Goal: Contribute content: Add original content to the website for others to see

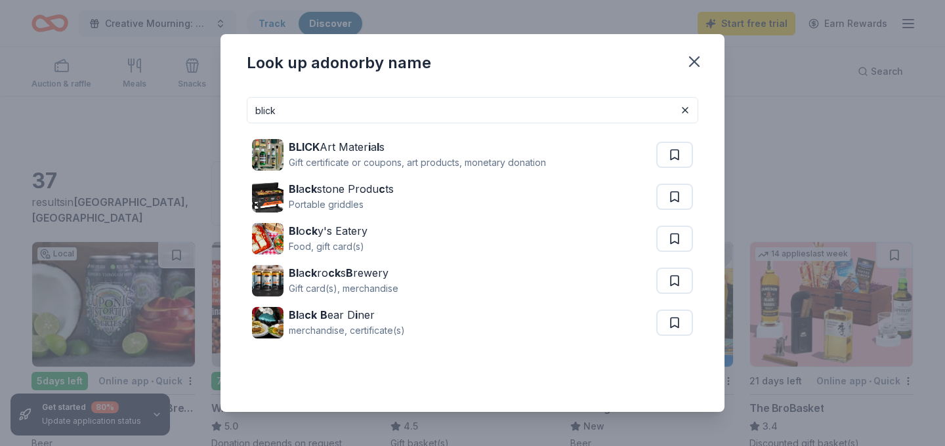
scroll to position [790, 0]
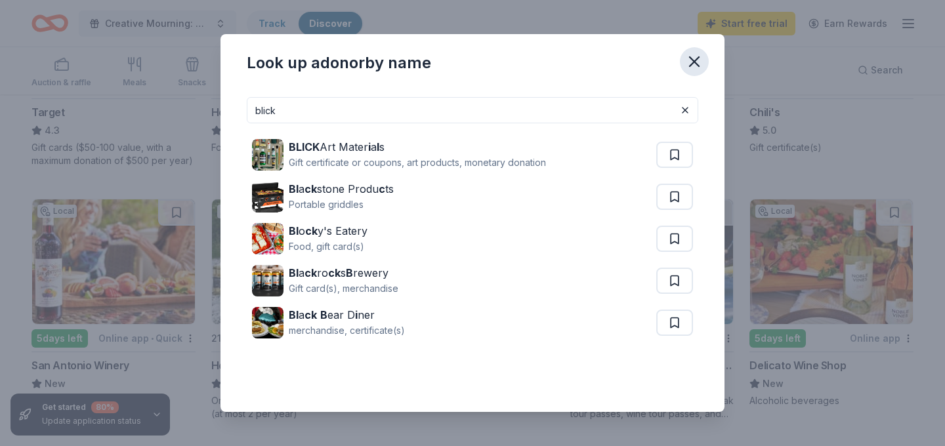
click at [698, 56] on icon "button" at bounding box center [694, 62] width 18 height 18
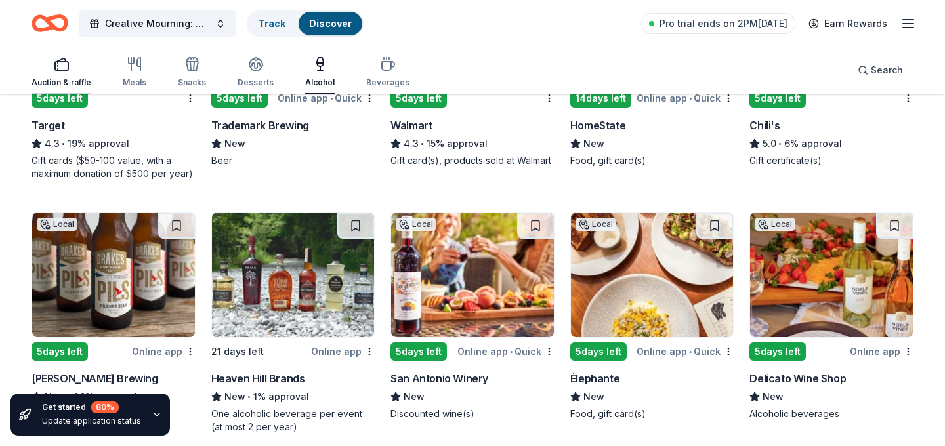
click at [66, 70] on rect "button" at bounding box center [61, 66] width 13 height 9
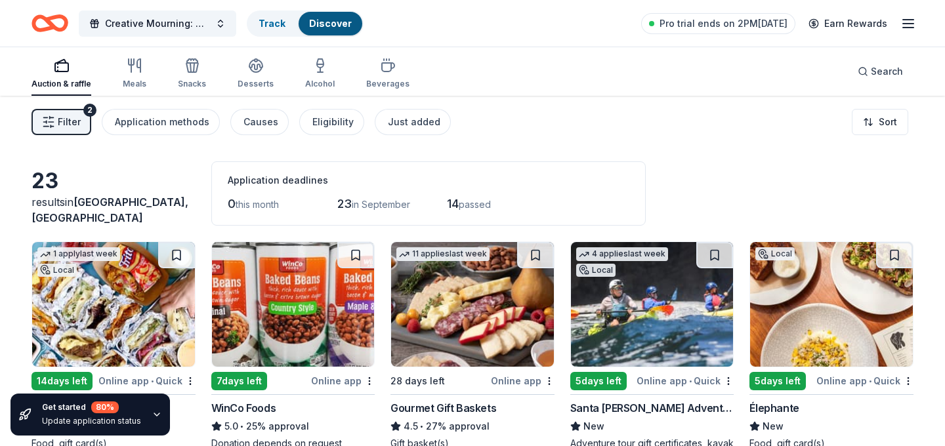
click at [70, 127] on span "Filter" at bounding box center [69, 122] width 23 height 16
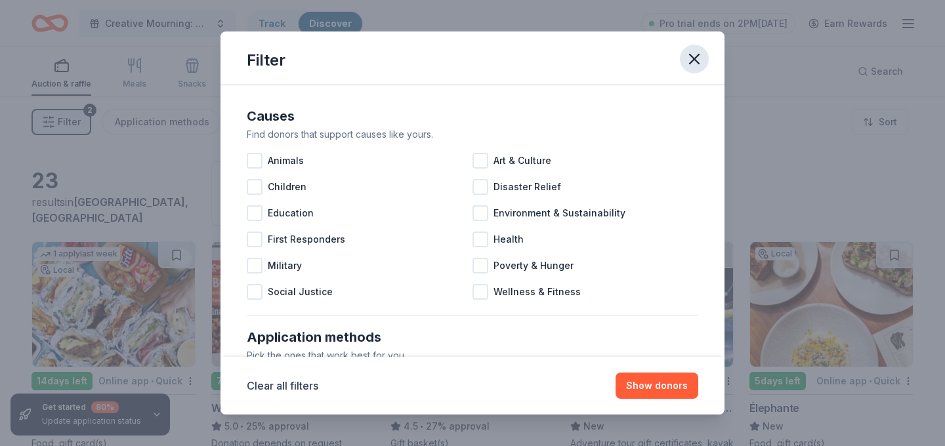
click at [691, 60] on icon "button" at bounding box center [694, 59] width 18 height 18
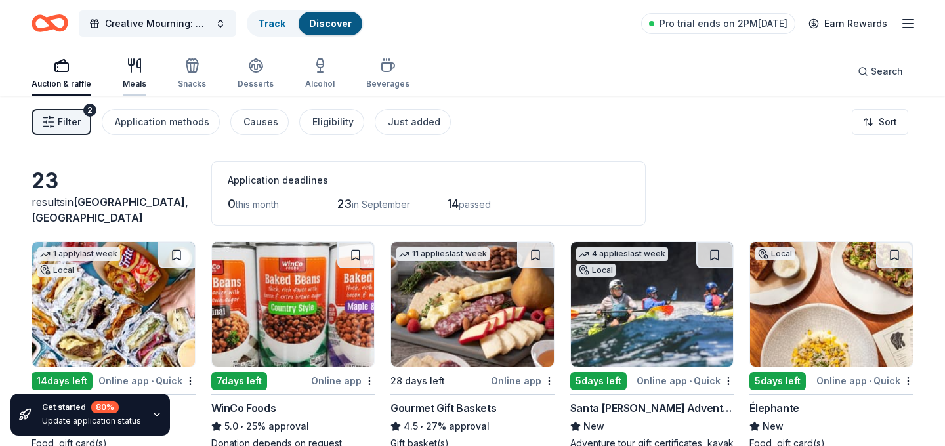
click at [135, 76] on div "Meals" at bounding box center [135, 74] width 24 height 32
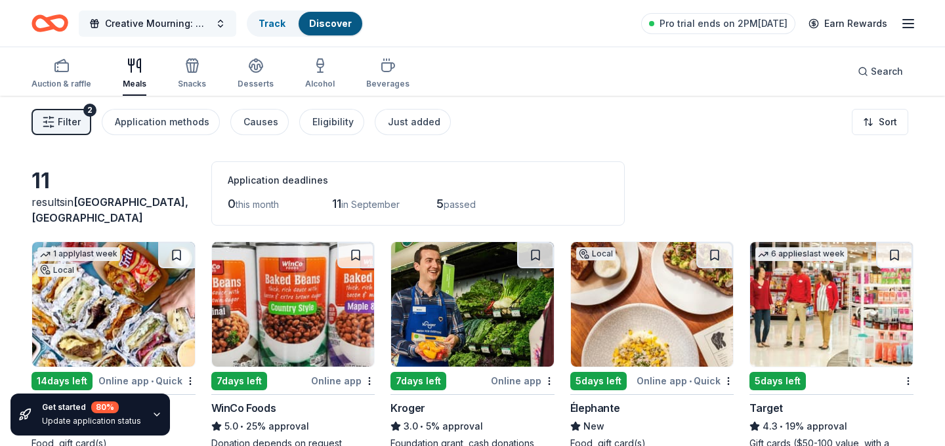
click at [209, 19] on span "Creative Mourning: Grief Support Arts Workshops" at bounding box center [157, 24] width 105 height 16
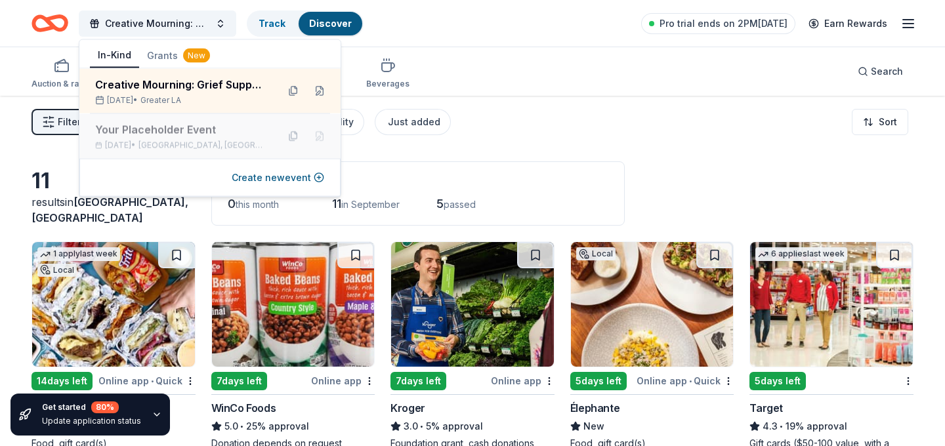
click at [213, 137] on div "Your Placeholder Event" at bounding box center [181, 130] width 172 height 16
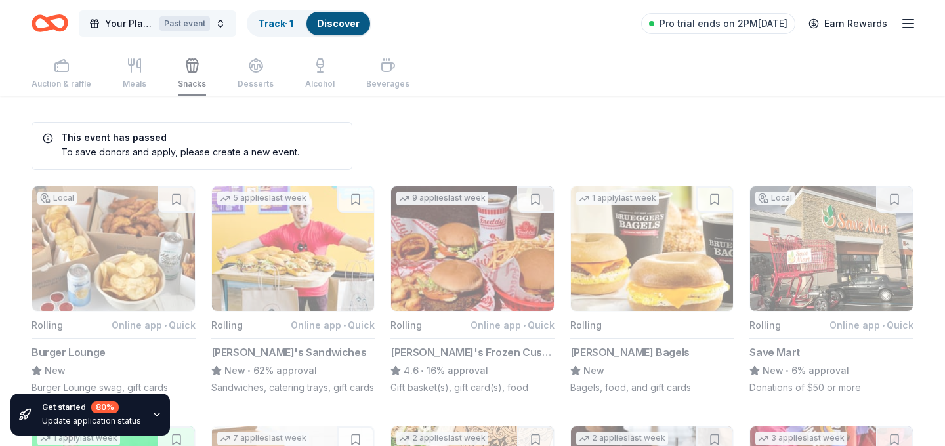
click at [198, 20] on div "Past event" at bounding box center [184, 23] width 51 height 14
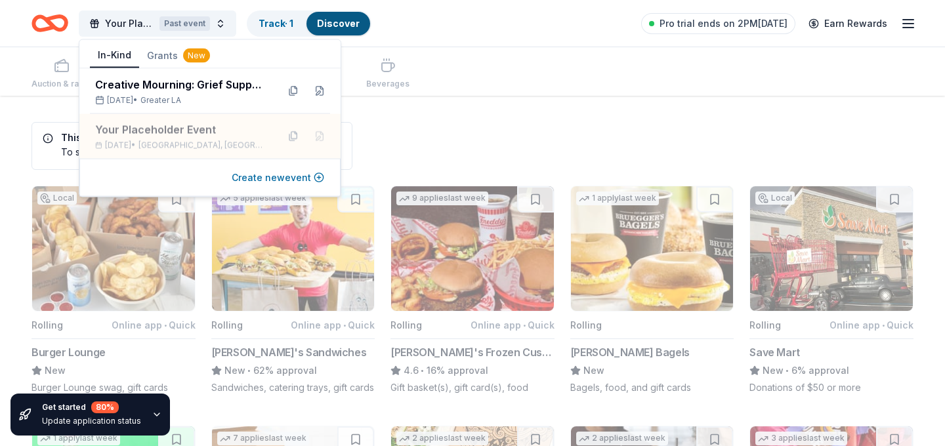
click at [267, 179] on button "Create new event" at bounding box center [278, 178] width 93 height 16
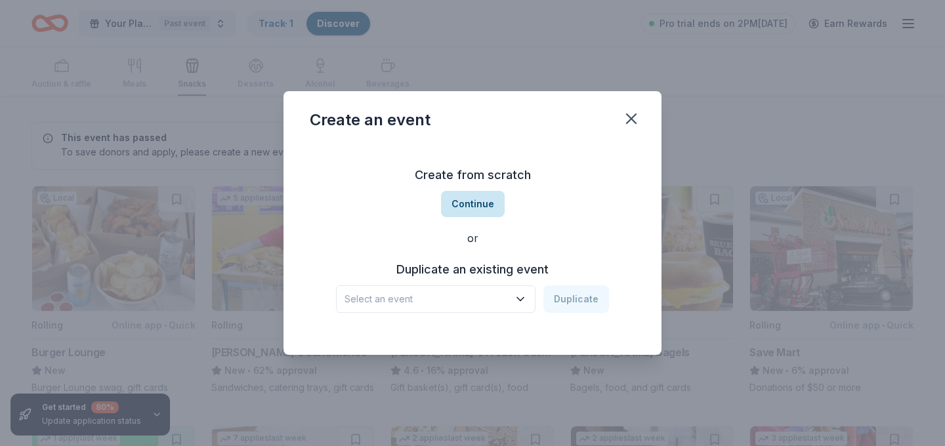
click at [477, 198] on button "Continue" at bounding box center [473, 204] width 64 height 26
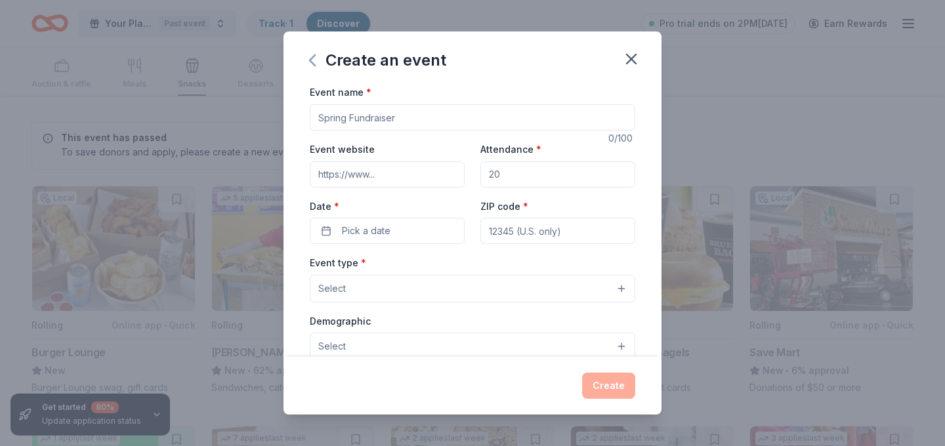
click at [314, 65] on icon "button" at bounding box center [312, 60] width 5 height 11
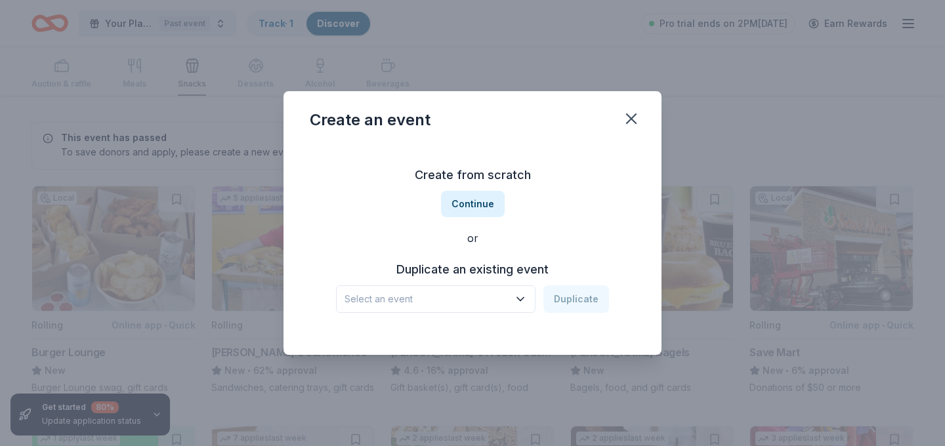
click at [478, 299] on span "Select an event" at bounding box center [427, 299] width 164 height 16
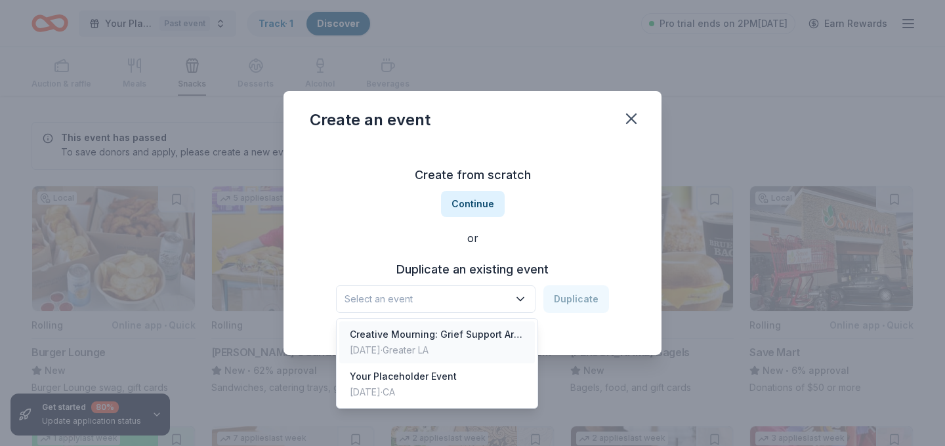
click at [459, 332] on div "Creative Mourning: Grief Support Arts Workshops" at bounding box center [437, 335] width 175 height 16
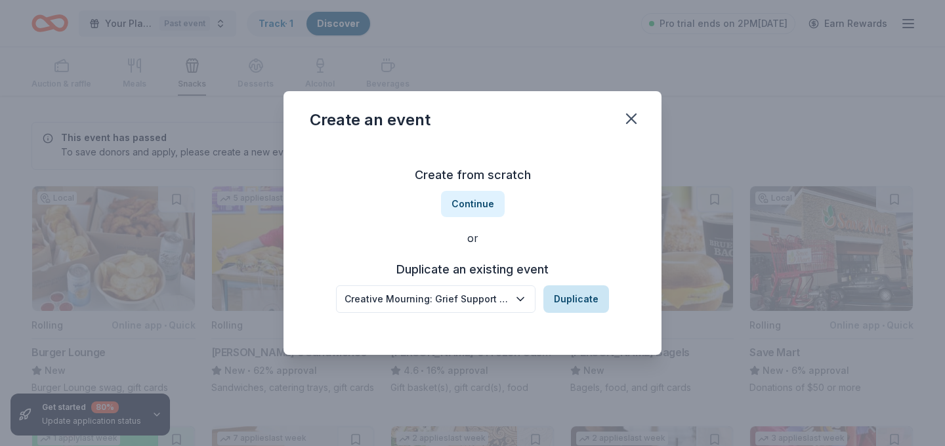
click at [593, 307] on button "Duplicate" at bounding box center [576, 300] width 66 height 28
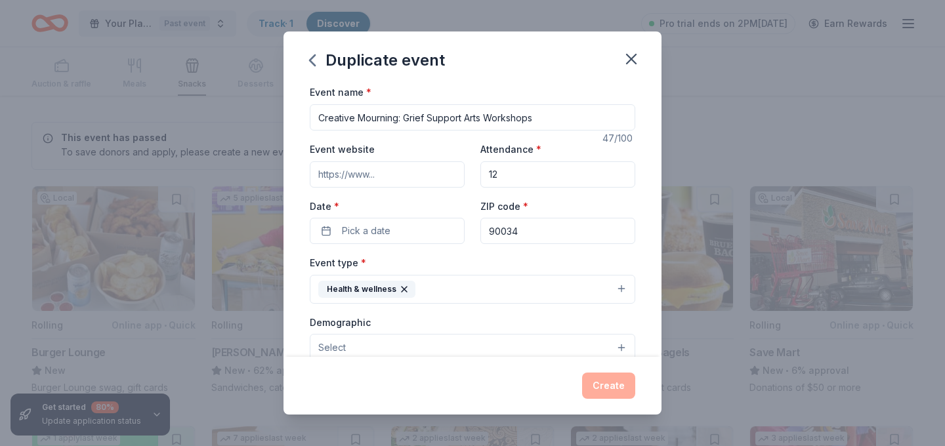
click at [519, 171] on input "12" at bounding box center [557, 174] width 155 height 26
type input "1"
type input "24"
click at [370, 226] on span "Pick a date" at bounding box center [366, 231] width 49 height 16
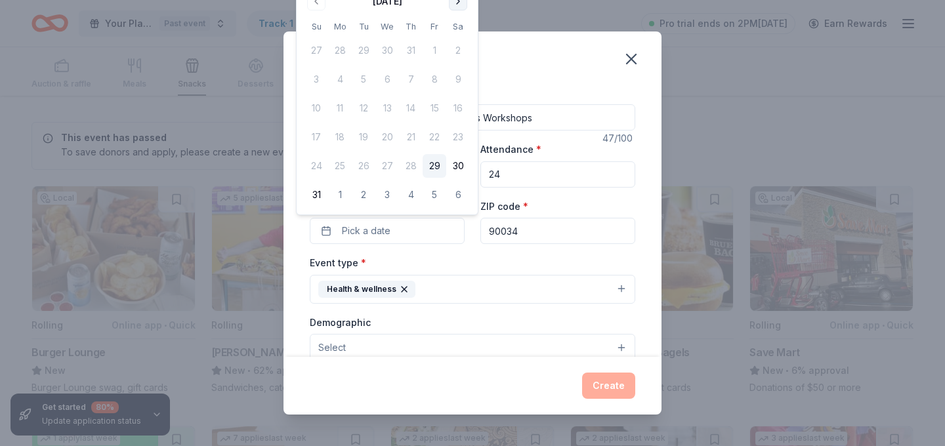
click at [458, 2] on button "Go to next month" at bounding box center [458, 1] width 18 height 18
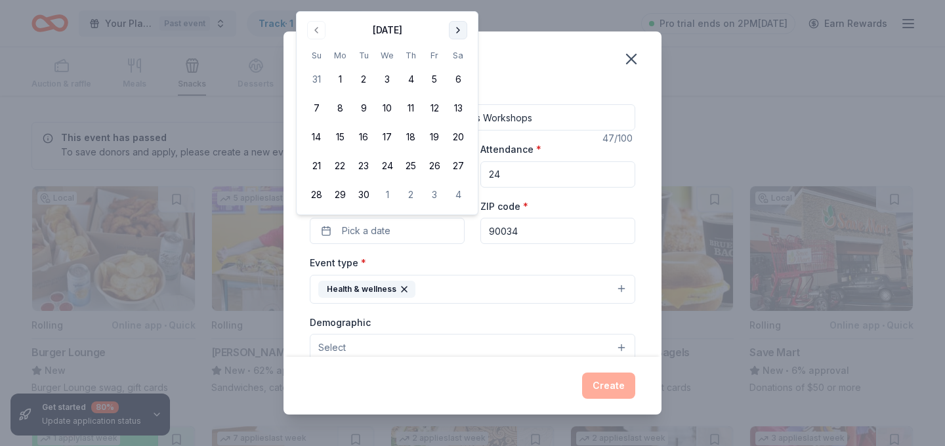
click at [458, 2] on div "Duplicate event Event name * Creative Mourning: Grief Support Arts Workshops 47…" at bounding box center [472, 223] width 945 height 446
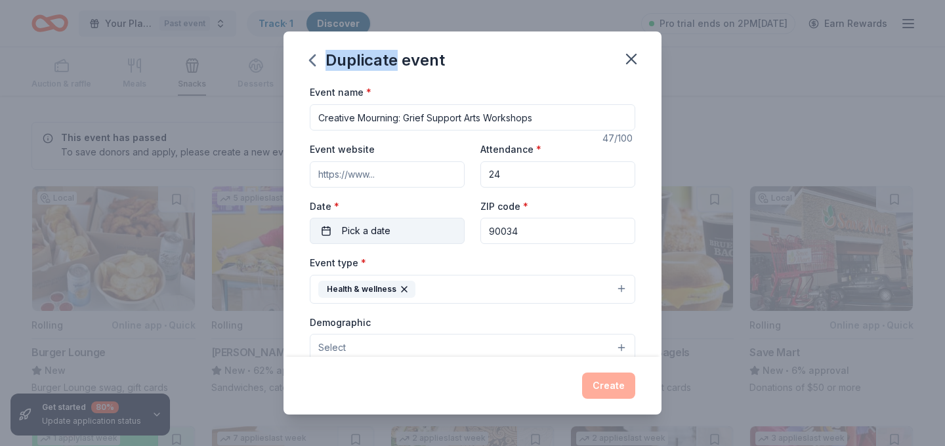
click at [371, 234] on span "Pick a date" at bounding box center [366, 231] width 49 height 16
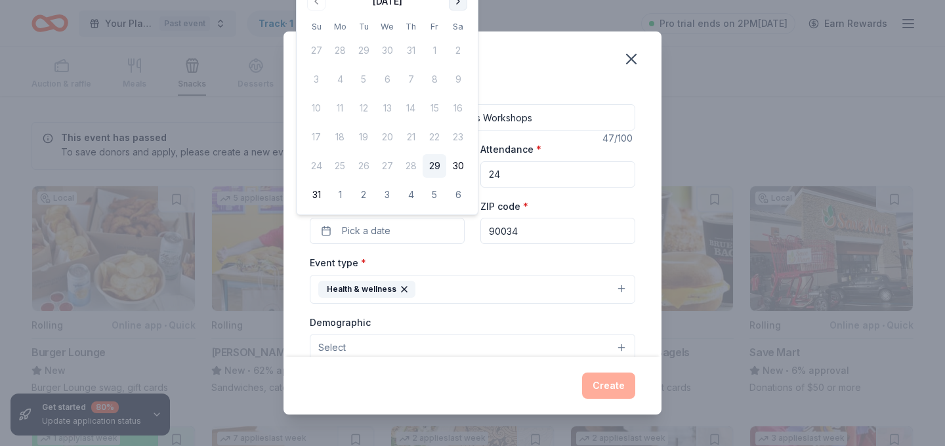
click at [460, 2] on button "Go to next month" at bounding box center [458, 1] width 18 height 18
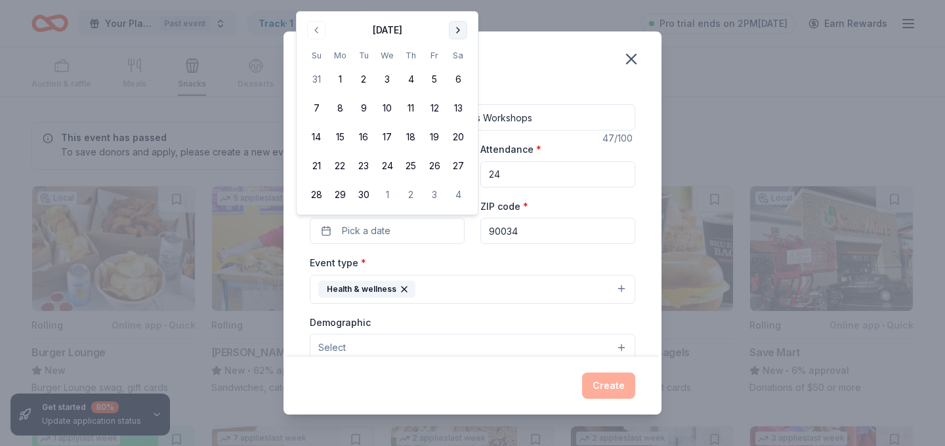
click at [457, 30] on button "Go to next month" at bounding box center [458, 30] width 18 height 18
click at [459, 5] on button "Go to next month" at bounding box center [458, 1] width 18 height 18
click at [385, 190] on button "31" at bounding box center [387, 195] width 24 height 24
click at [527, 263] on div "Event type * Health & wellness" at bounding box center [473, 279] width 326 height 49
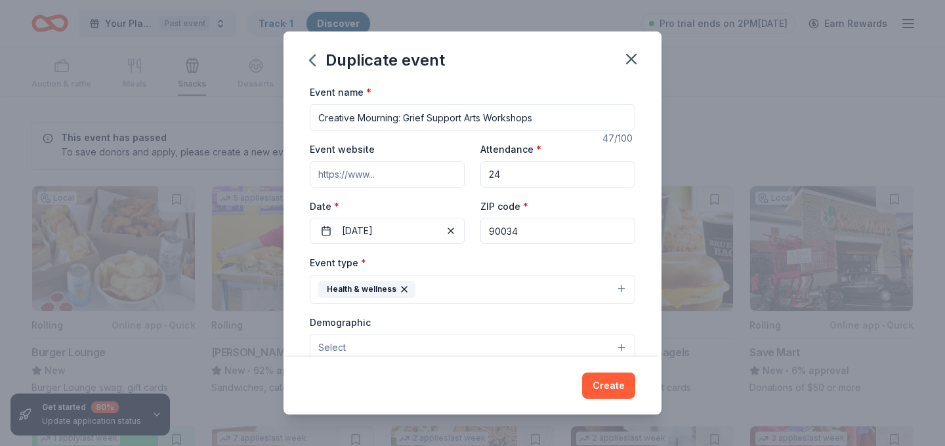
click at [530, 240] on input "90034" at bounding box center [557, 231] width 155 height 26
click at [516, 259] on div "Event type * Health & wellness" at bounding box center [473, 279] width 326 height 49
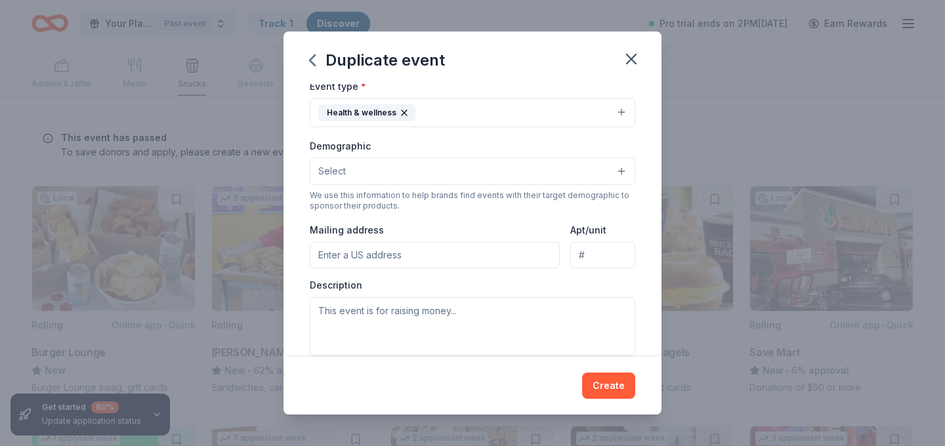
scroll to position [178, 0]
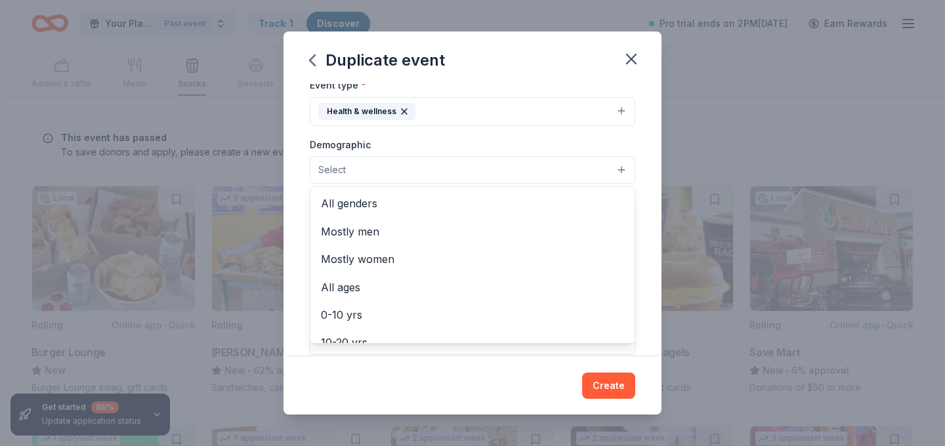
click at [484, 165] on button "Select" at bounding box center [473, 170] width 326 height 28
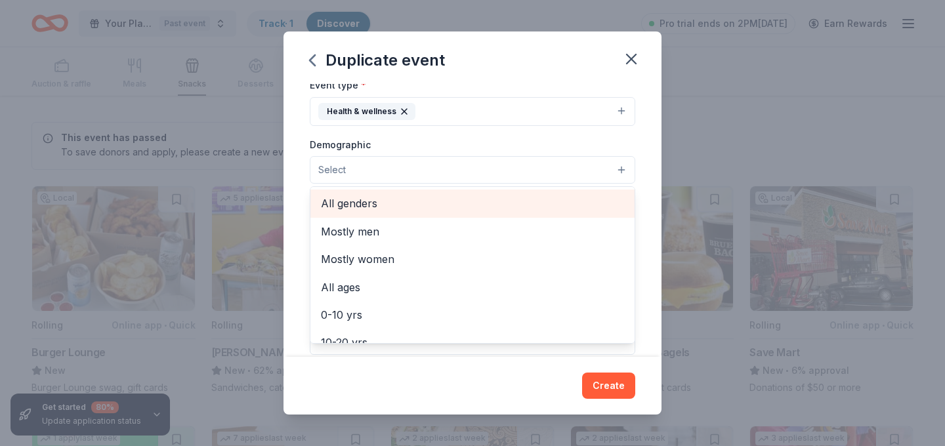
click at [435, 207] on span "All genders" at bounding box center [472, 203] width 303 height 17
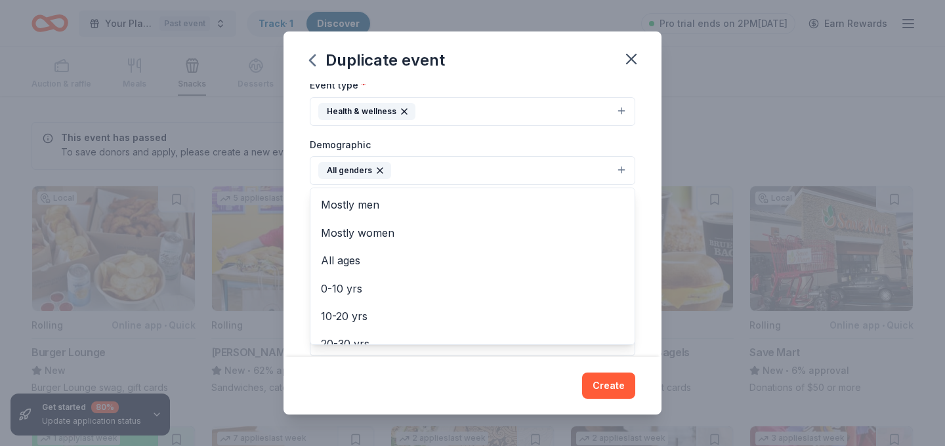
click at [528, 125] on div "Event type * Health & wellness Demographic All genders Mostly men Mostly women …" at bounding box center [473, 216] width 326 height 279
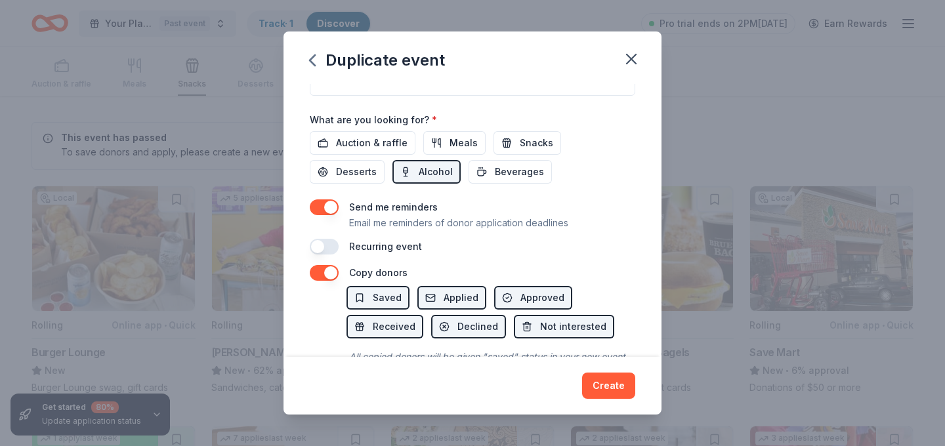
scroll to position [440, 0]
click at [330, 204] on button "button" at bounding box center [324, 206] width 29 height 16
click at [365, 145] on span "Auction & raffle" at bounding box center [372, 142] width 72 height 16
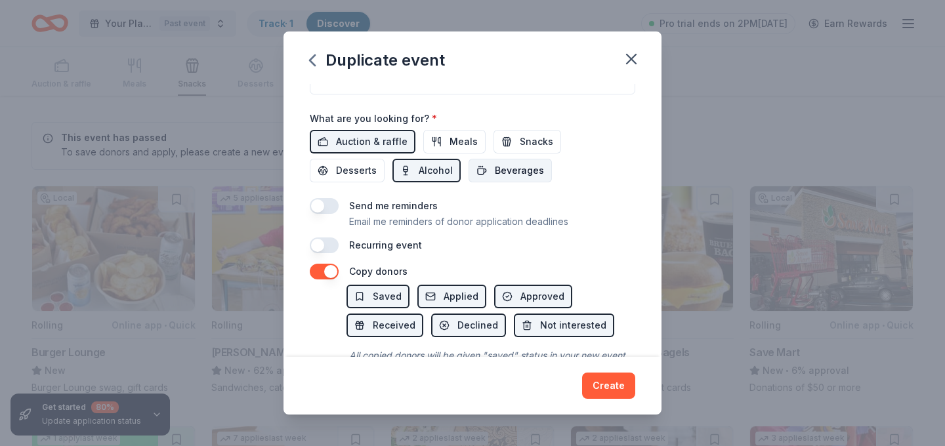
click at [469, 168] on button "Beverages" at bounding box center [510, 171] width 83 height 24
click at [450, 139] on span "Meals" at bounding box center [464, 142] width 28 height 16
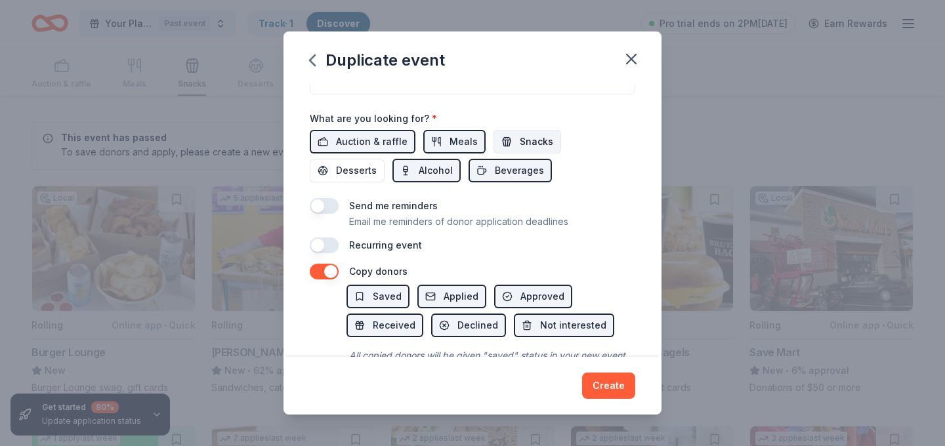
click at [503, 139] on button "Snacks" at bounding box center [528, 142] width 68 height 24
click at [385, 159] on button "Desserts" at bounding box center [347, 171] width 75 height 24
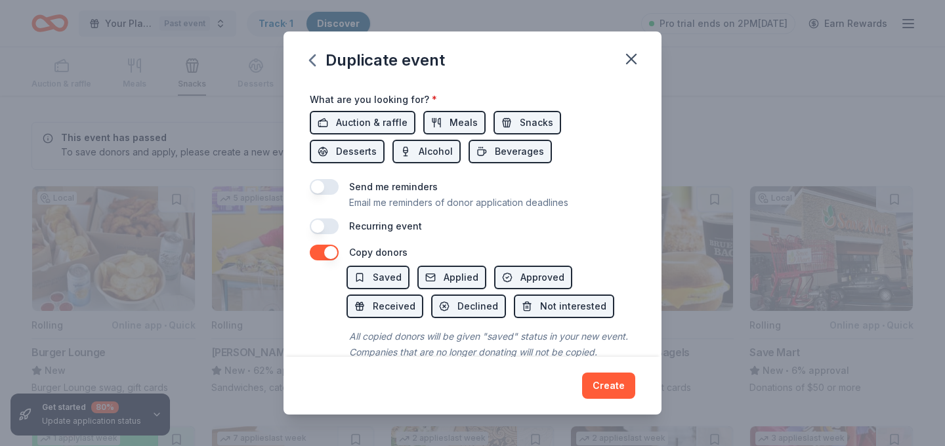
scroll to position [486, 0]
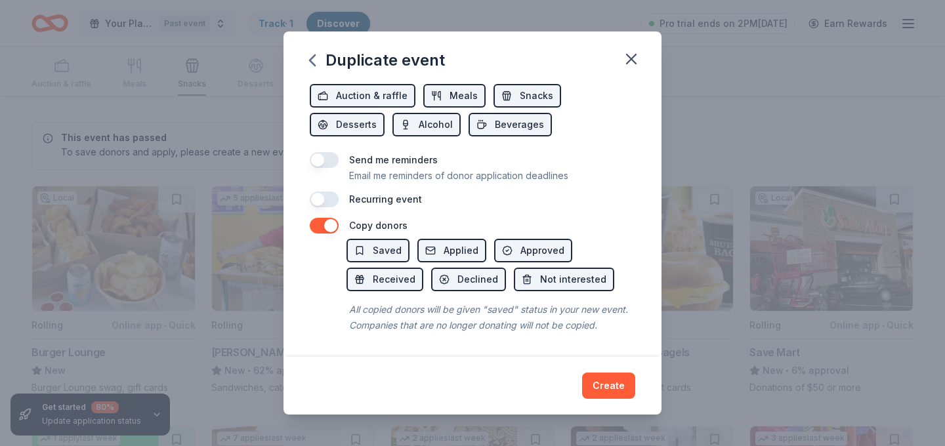
click at [326, 228] on button "button" at bounding box center [324, 226] width 29 height 16
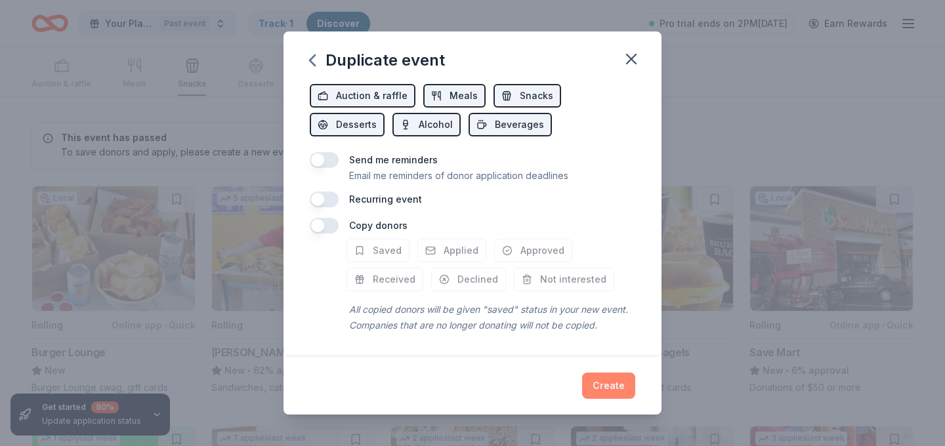
click at [610, 385] on button "Create" at bounding box center [608, 386] width 53 height 26
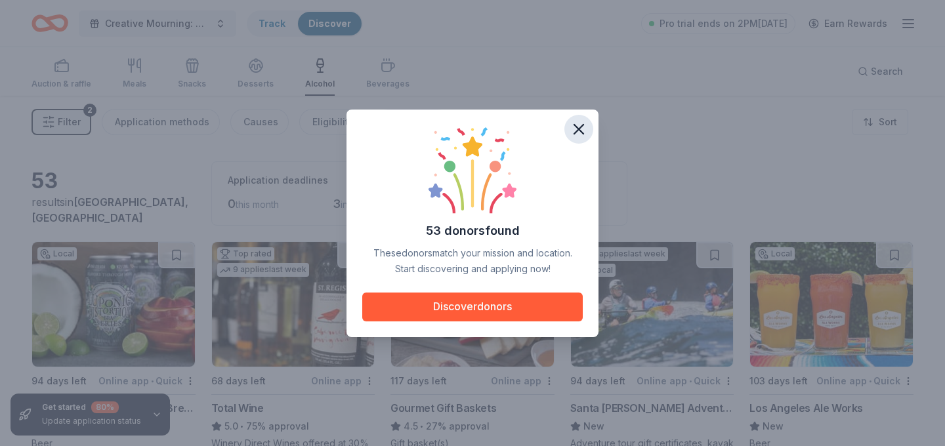
click at [583, 132] on icon "button" at bounding box center [578, 129] width 9 height 9
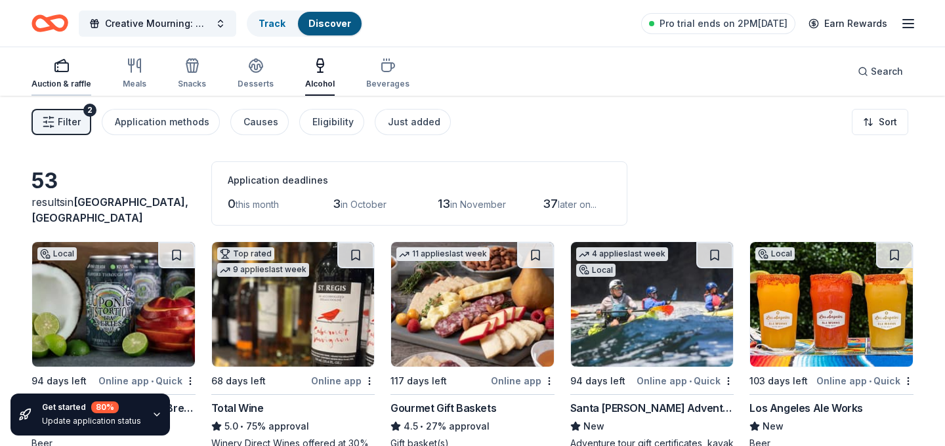
click at [61, 75] on div "Auction & raffle" at bounding box center [62, 74] width 60 height 32
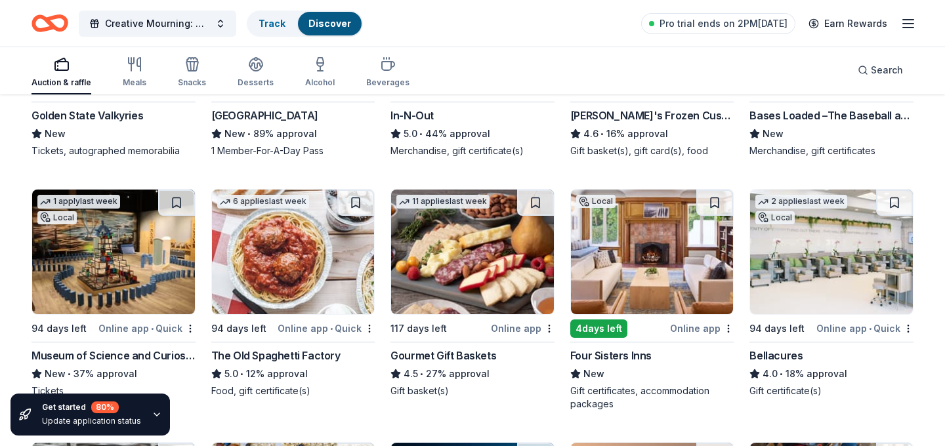
scroll to position [2123, 0]
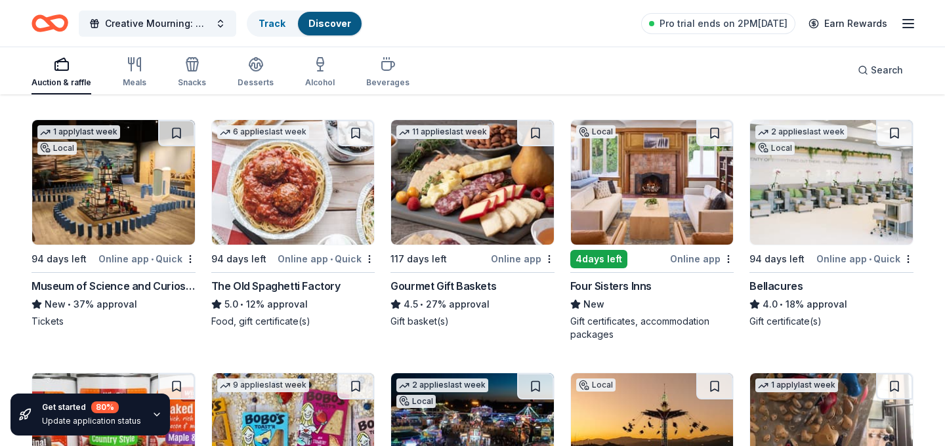
click at [609, 282] on div "Four Sisters Inns" at bounding box center [610, 286] width 81 height 16
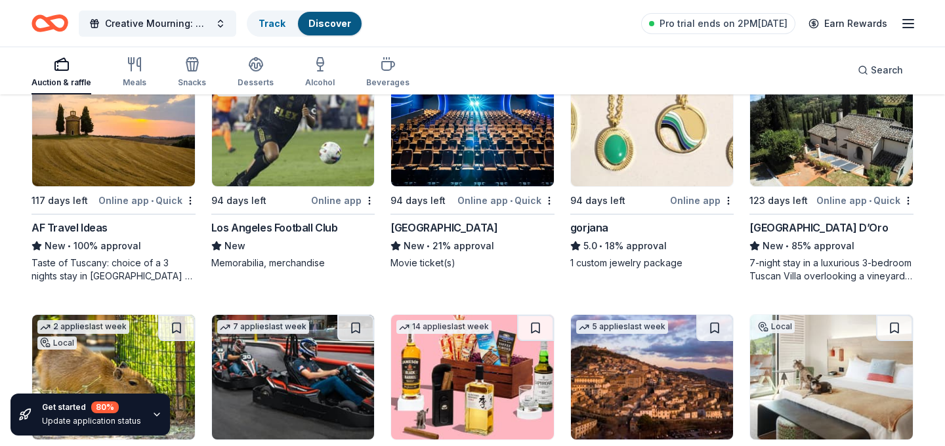
scroll to position [2923, 0]
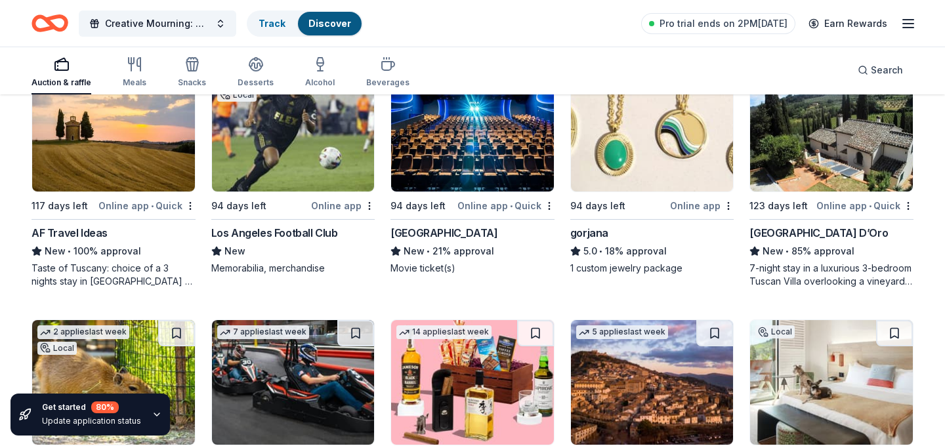
click at [64, 230] on div "AF Travel Ideas" at bounding box center [70, 233] width 76 height 16
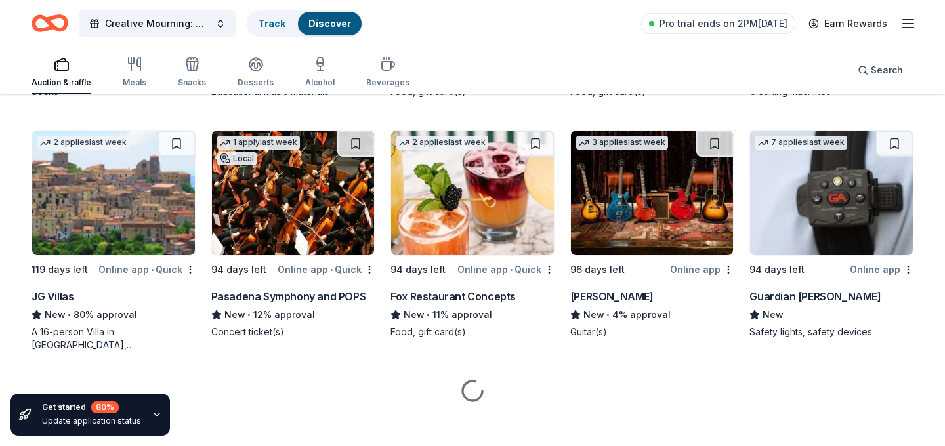
scroll to position [3860, 0]
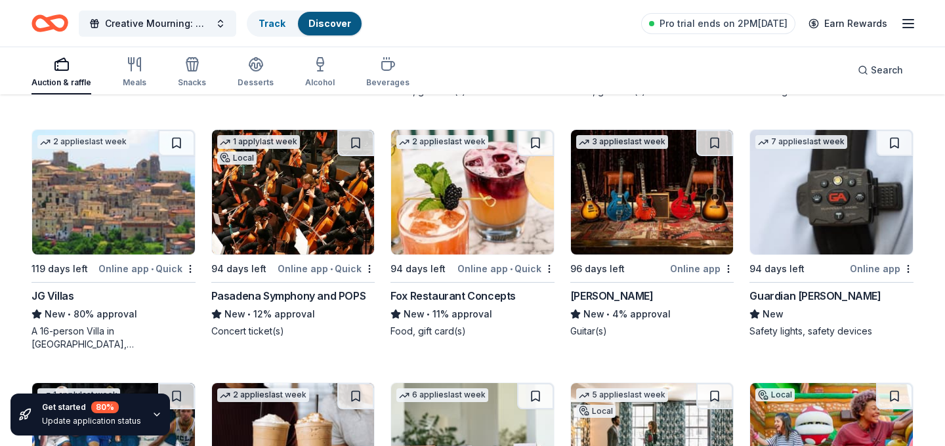
click at [279, 293] on div "Pasadena Symphony and POPS" at bounding box center [288, 296] width 155 height 16
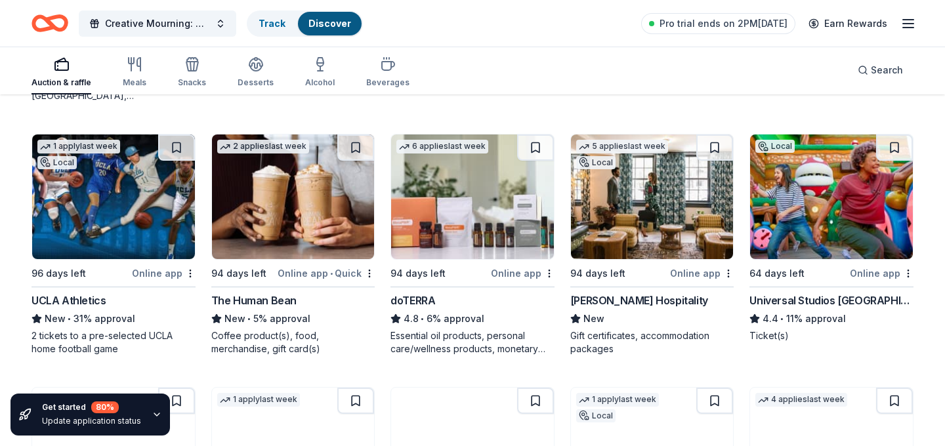
scroll to position [4109, 0]
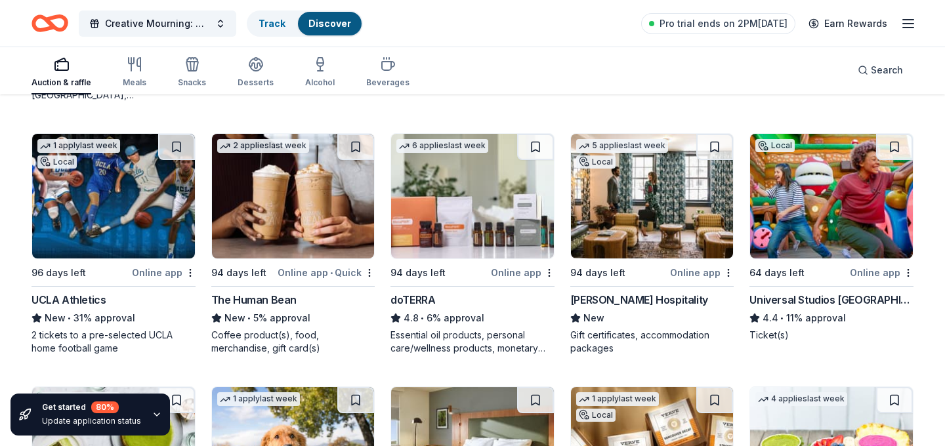
click at [420, 297] on div "doTERRA" at bounding box center [413, 300] width 45 height 16
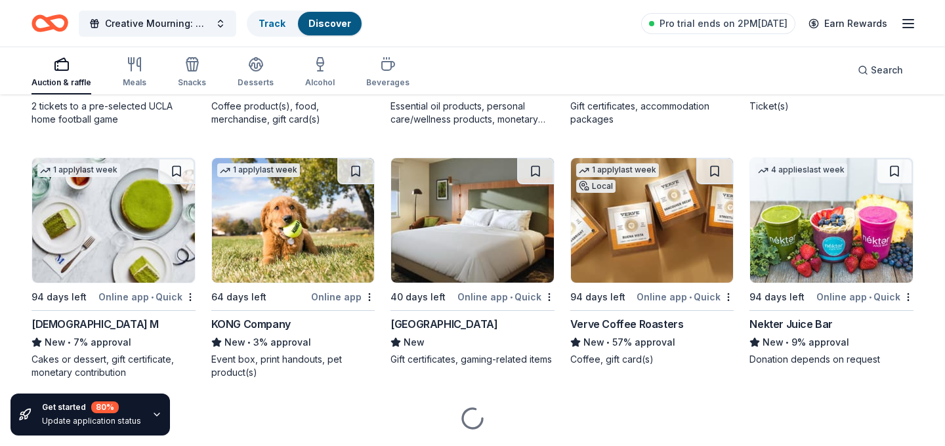
scroll to position [4377, 0]
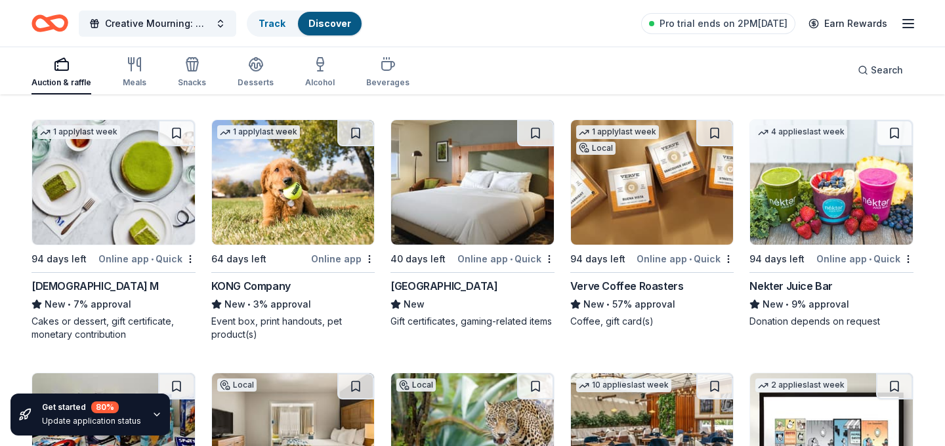
click at [648, 285] on div "Verve Coffee Roasters" at bounding box center [627, 286] width 114 height 16
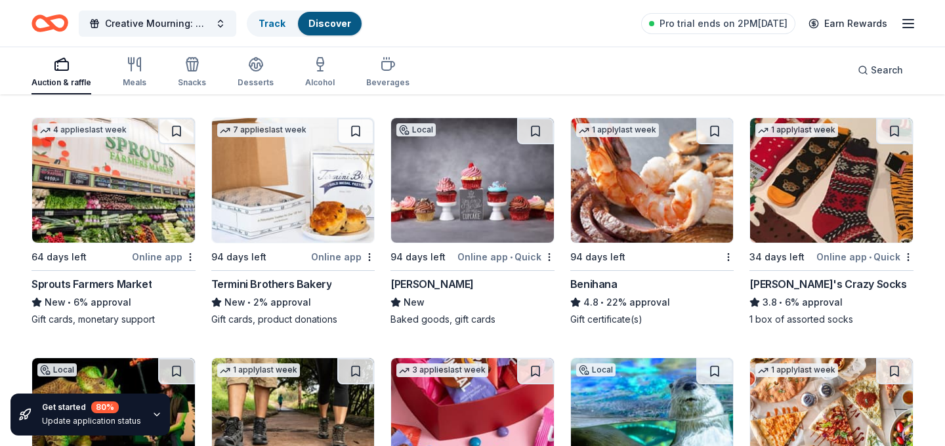
scroll to position [5633, 0]
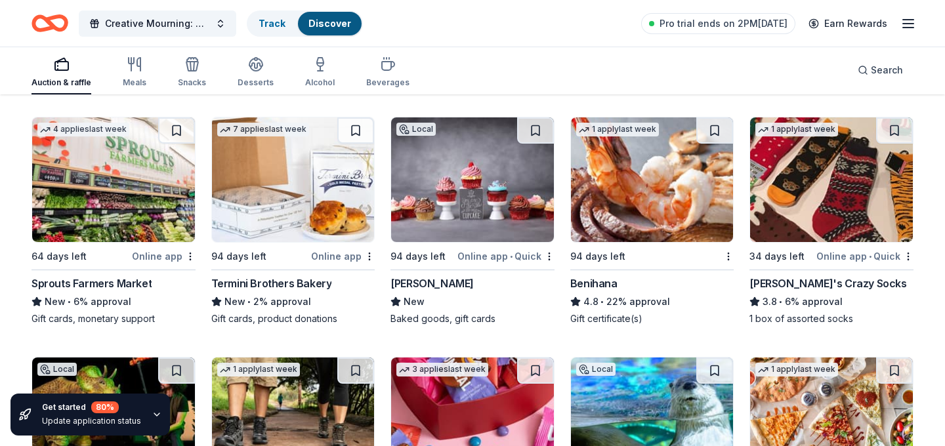
click at [140, 276] on div "Sprouts Farmers Market" at bounding box center [92, 284] width 120 height 16
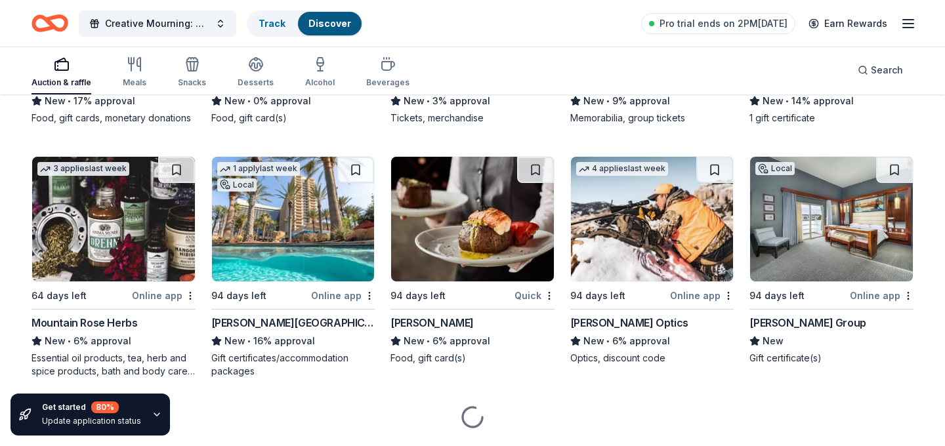
scroll to position [6835, 0]
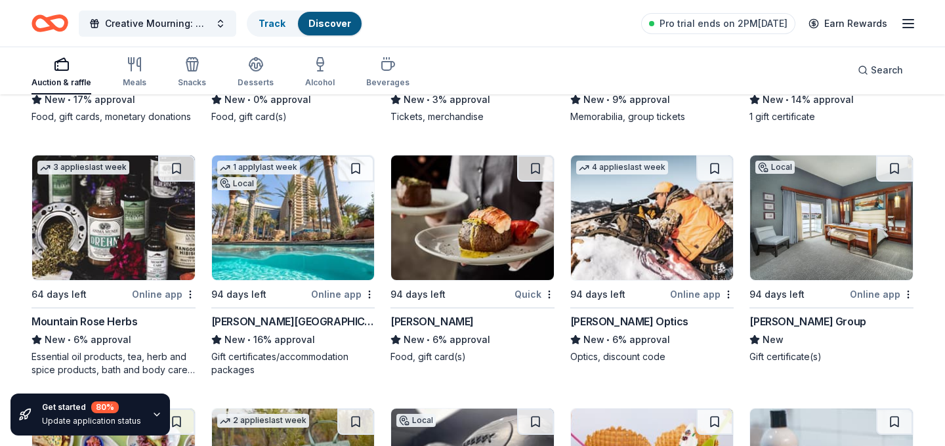
click at [116, 321] on div "Mountain Rose Herbs" at bounding box center [85, 322] width 106 height 16
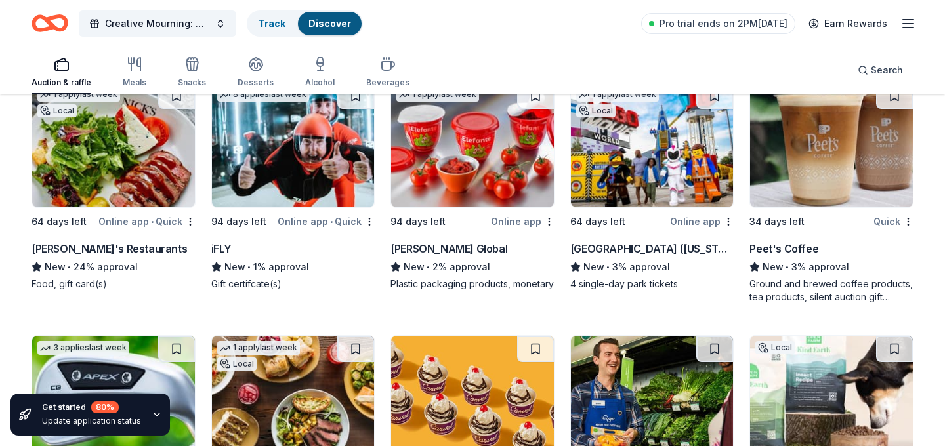
scroll to position [8148, 0]
click at [617, 245] on div "LEGOLAND Resort (California)" at bounding box center [652, 250] width 164 height 16
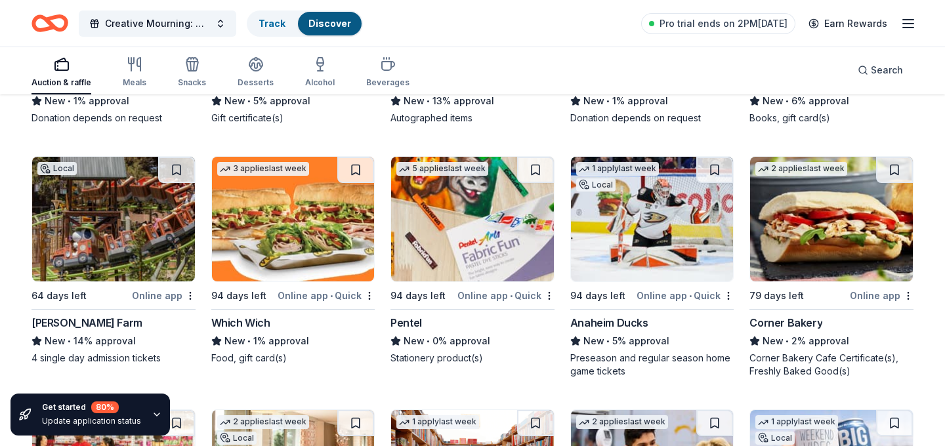
scroll to position [8828, 0]
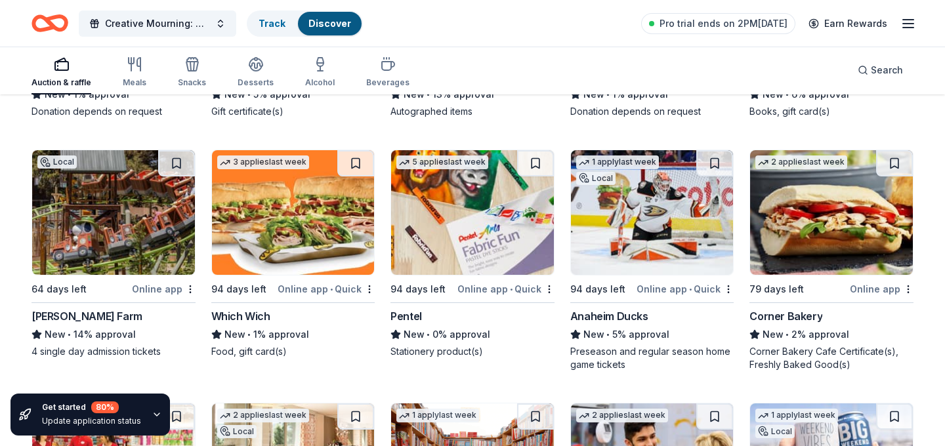
click at [74, 313] on div "Knott's Berry Farm" at bounding box center [87, 316] width 111 height 16
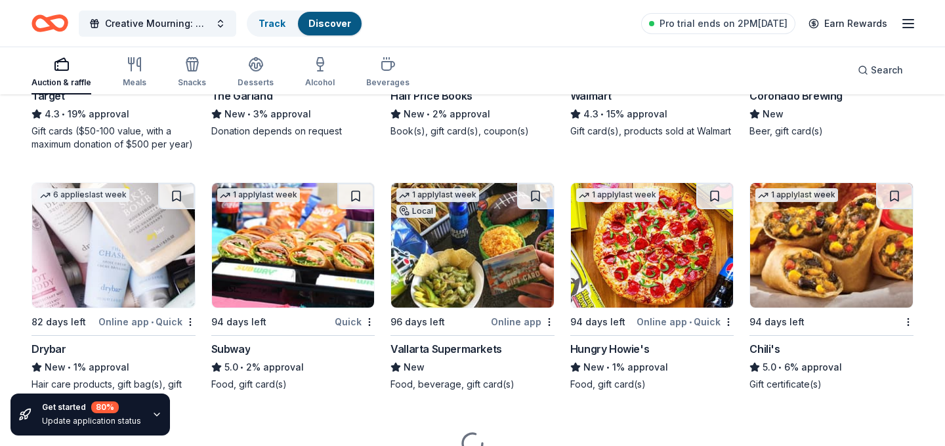
scroll to position [9325, 0]
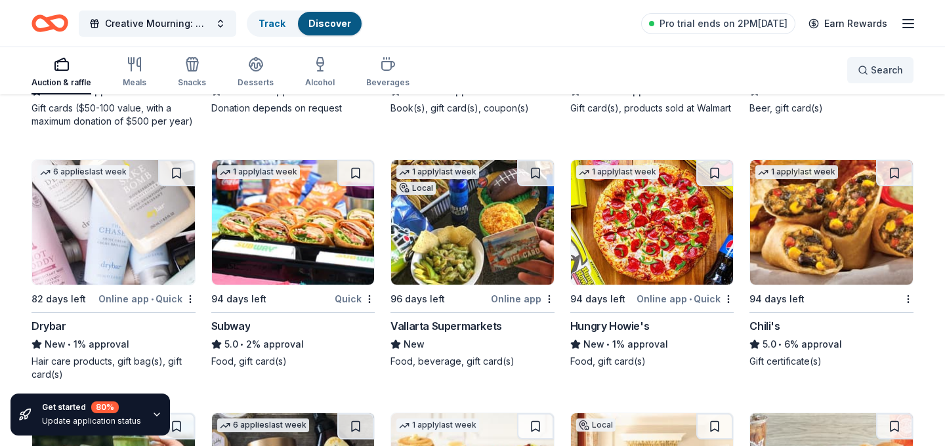
click at [876, 62] on button "Search" at bounding box center [880, 70] width 66 height 26
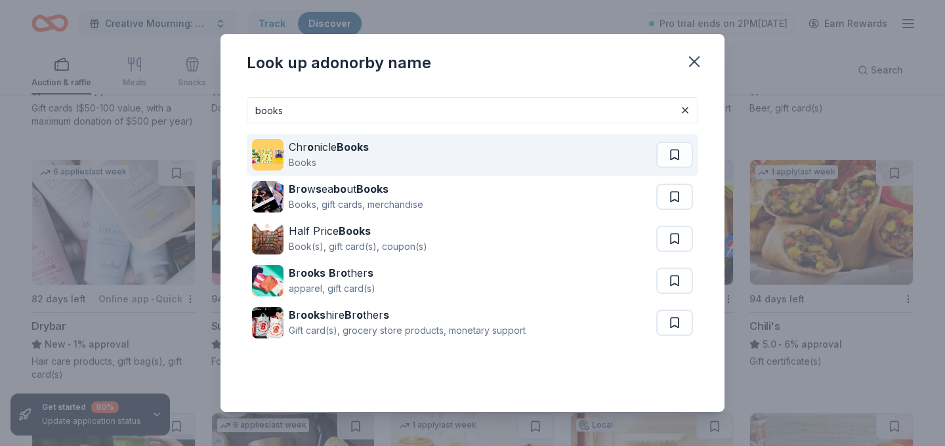
click at [419, 156] on div "Chr o nicle Books Books" at bounding box center [454, 155] width 404 height 42
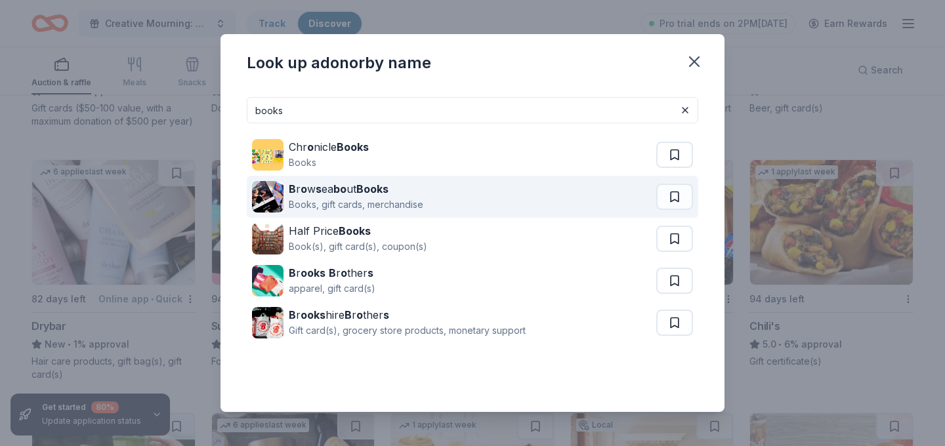
click at [426, 179] on div "B r o w s ea bo ut Books Books, gift cards, merchandise" at bounding box center [454, 197] width 404 height 42
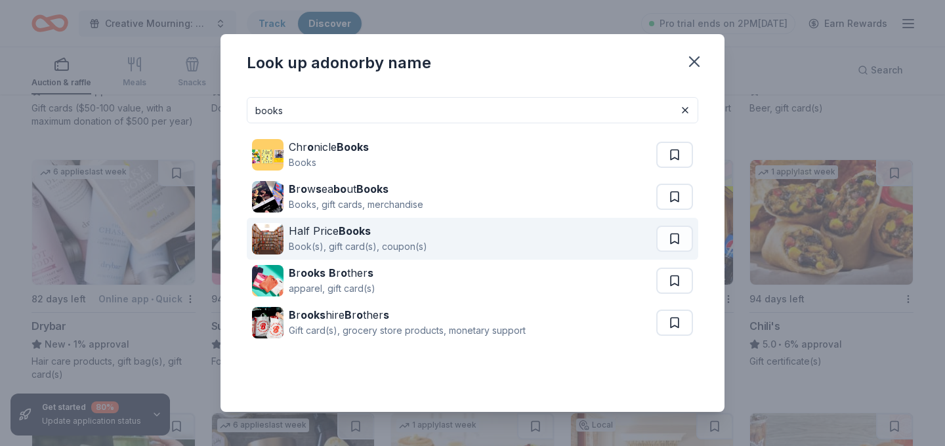
click at [395, 231] on div "Half Price Books" at bounding box center [358, 231] width 138 height 16
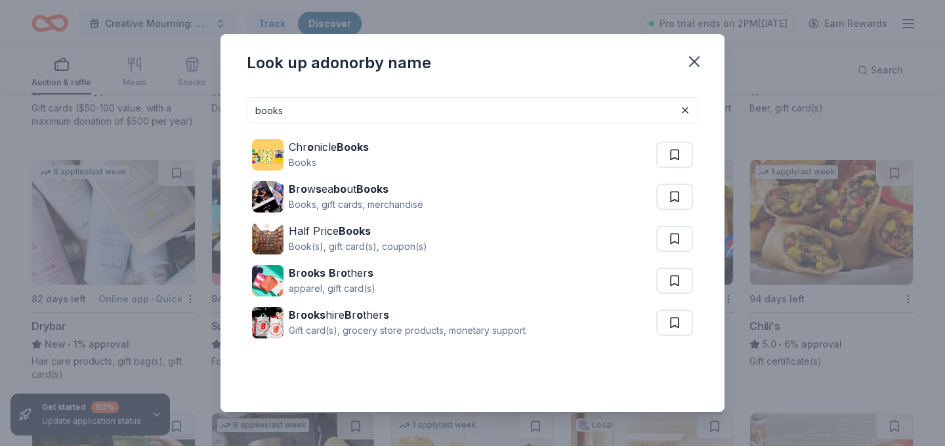
click at [339, 104] on input "books" at bounding box center [473, 110] width 452 height 26
type input "barnes"
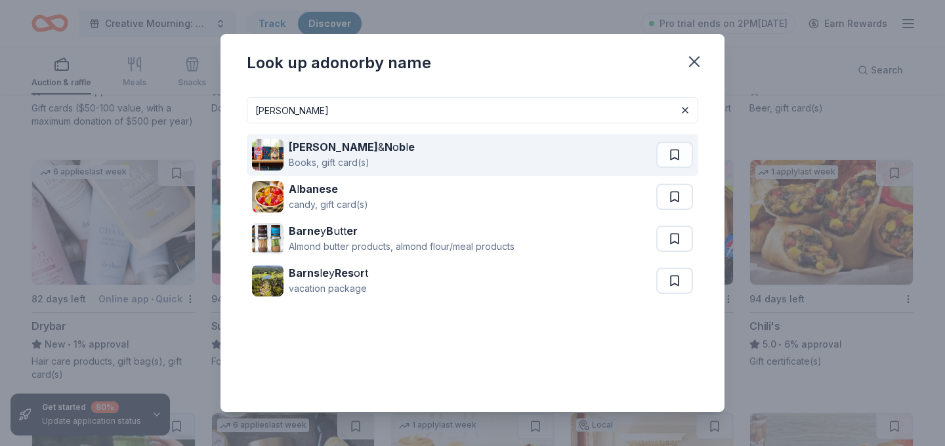
click at [335, 164] on div "Books, gift card(s)" at bounding box center [352, 163] width 126 height 16
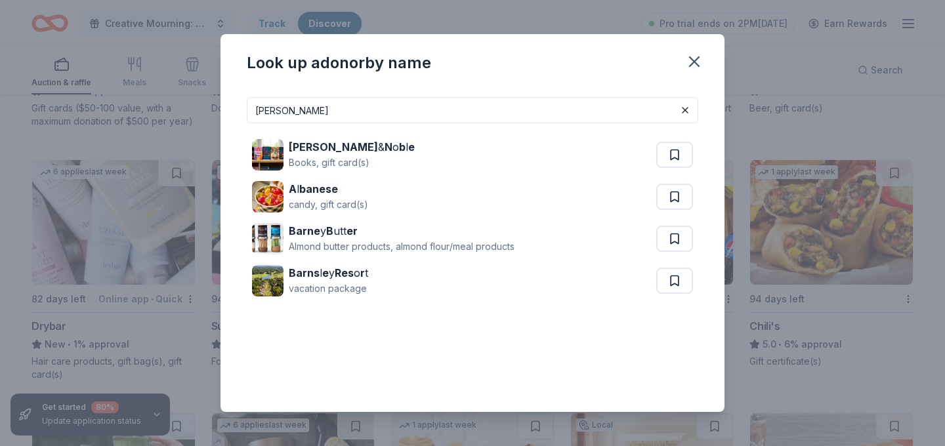
click at [396, 107] on input "barnes" at bounding box center [473, 110] width 452 height 26
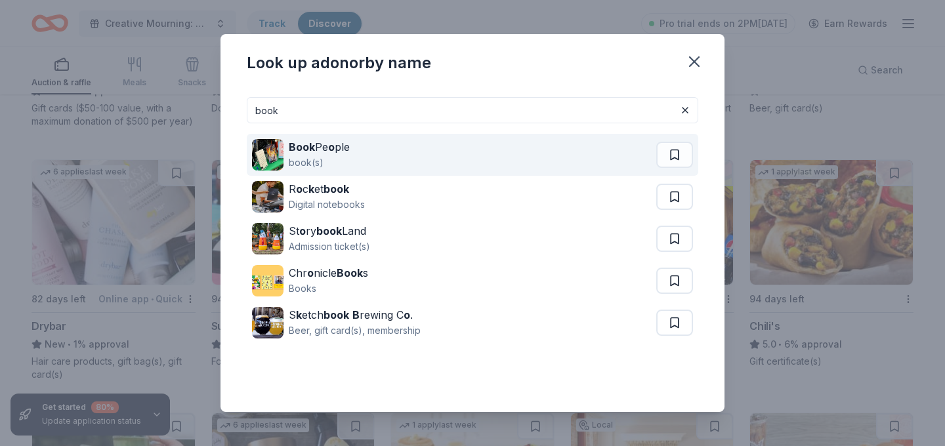
type input "book"
click at [413, 157] on div "Book Pe o ple book(s)" at bounding box center [454, 155] width 404 height 42
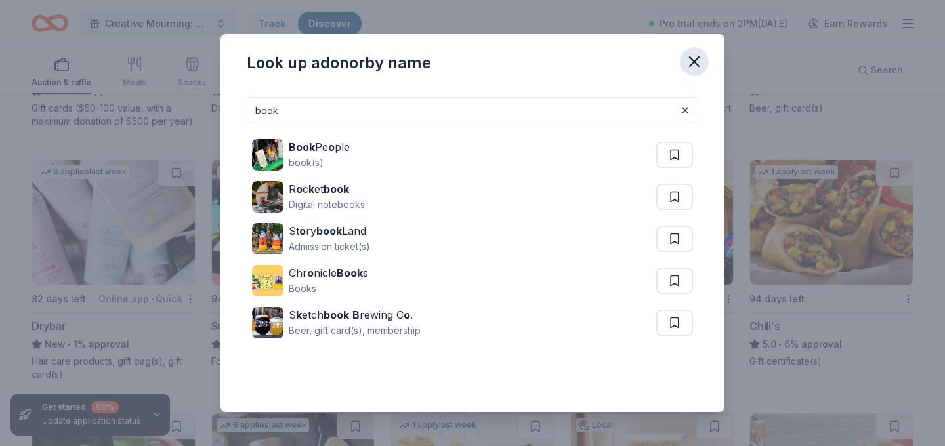
click at [696, 57] on icon "button" at bounding box center [694, 62] width 18 height 18
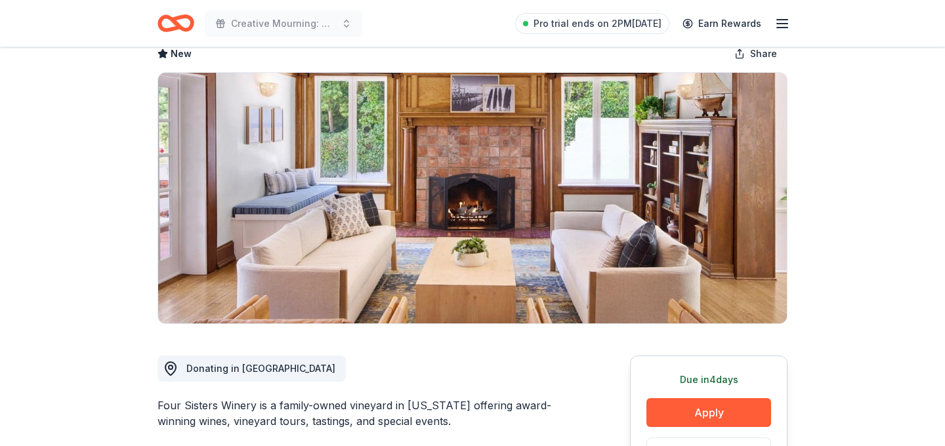
scroll to position [144, 0]
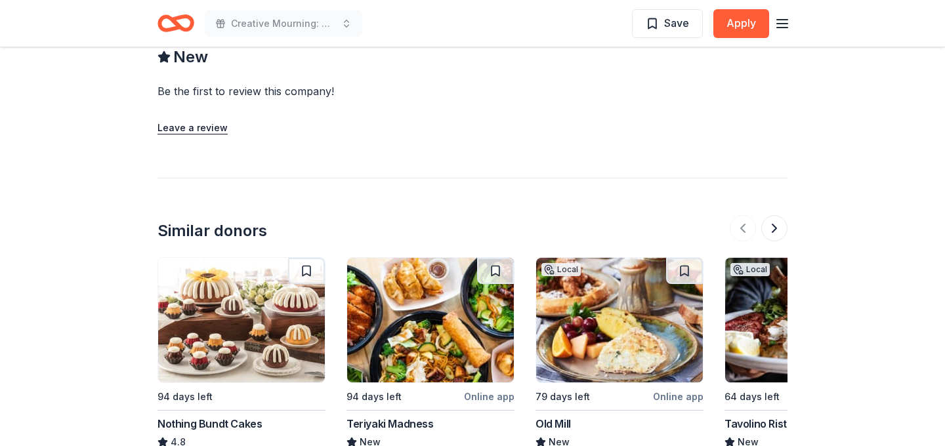
scroll to position [1414, 0]
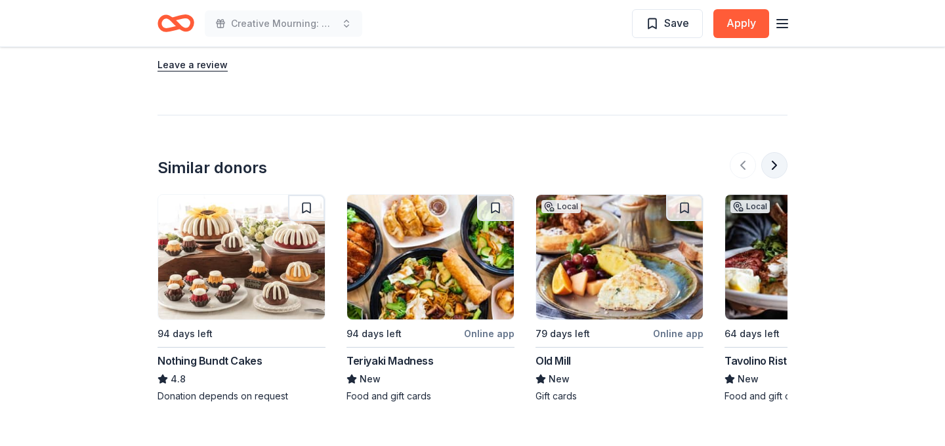
click at [776, 152] on button at bounding box center [774, 165] width 26 height 26
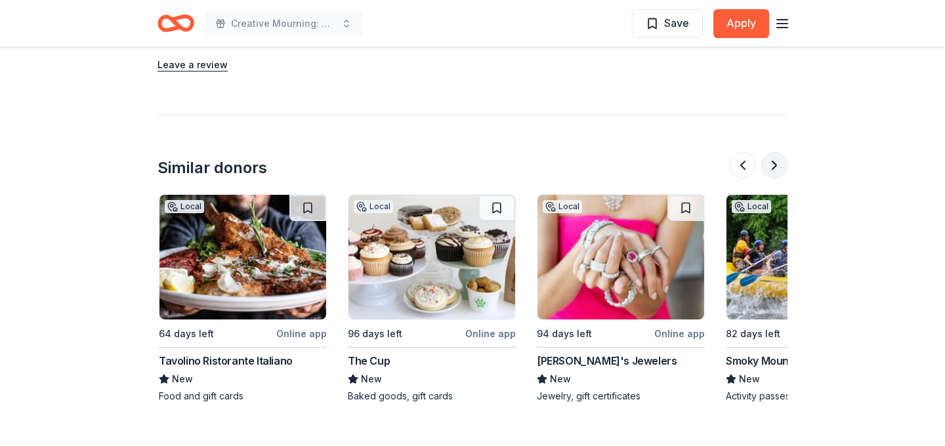
scroll to position [0, 567]
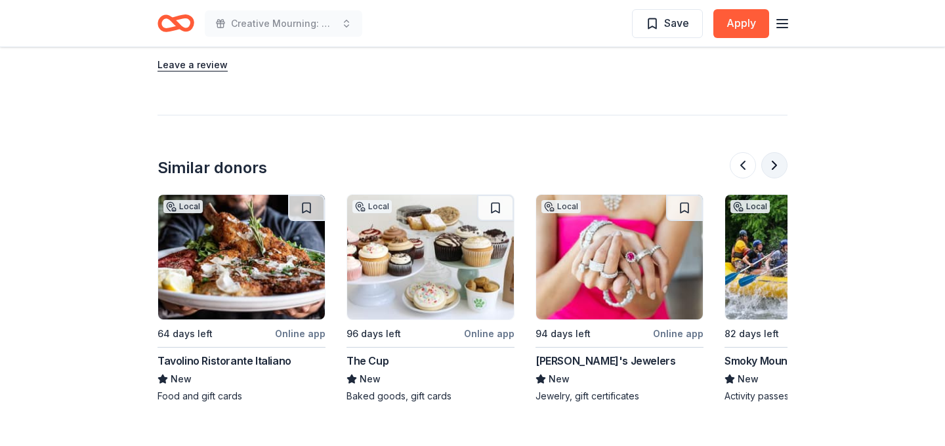
click at [776, 152] on button at bounding box center [774, 165] width 26 height 26
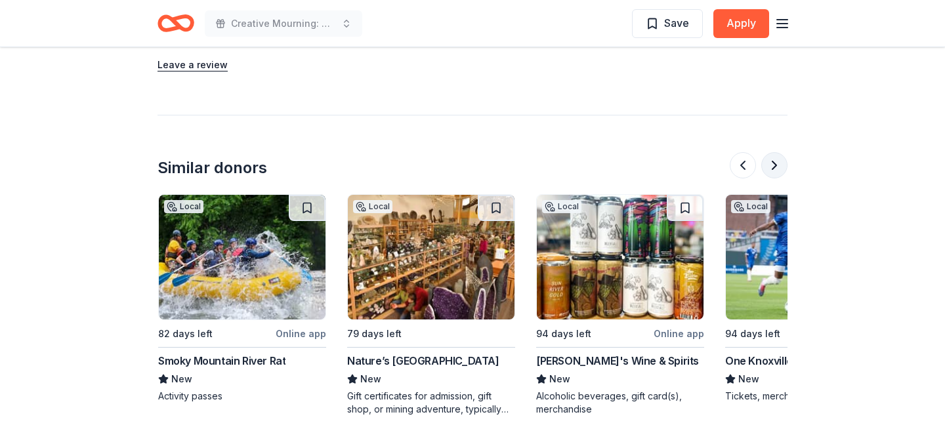
scroll to position [0, 1134]
click at [776, 152] on button at bounding box center [774, 165] width 26 height 26
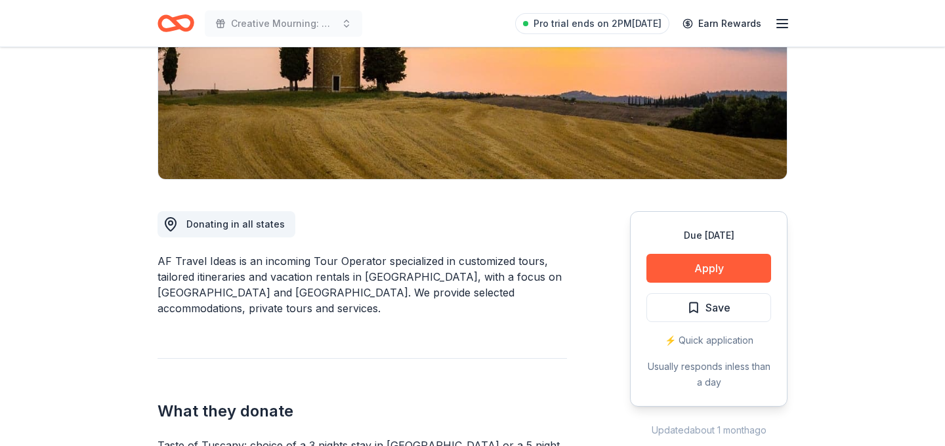
scroll to position [236, 0]
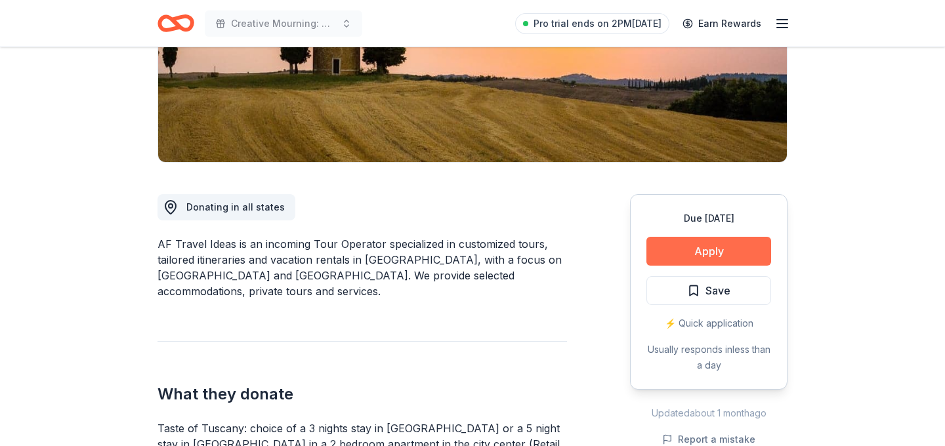
click at [727, 249] on button "Apply" at bounding box center [709, 251] width 125 height 29
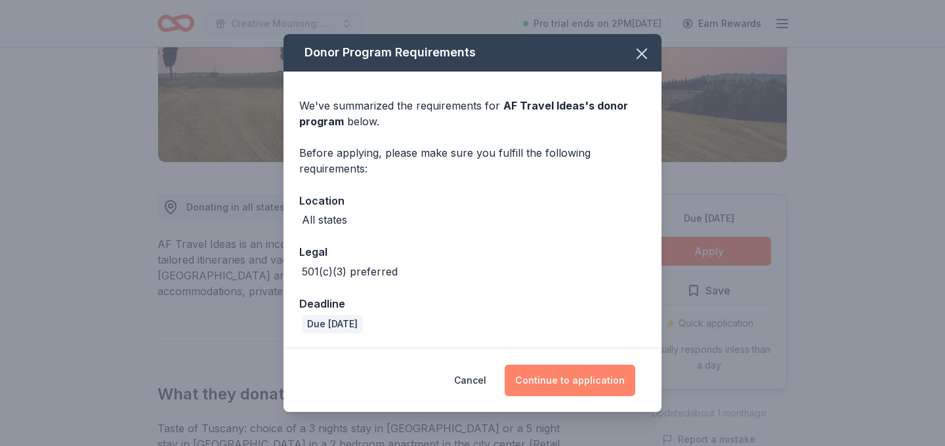
click at [567, 387] on button "Continue to application" at bounding box center [570, 381] width 131 height 32
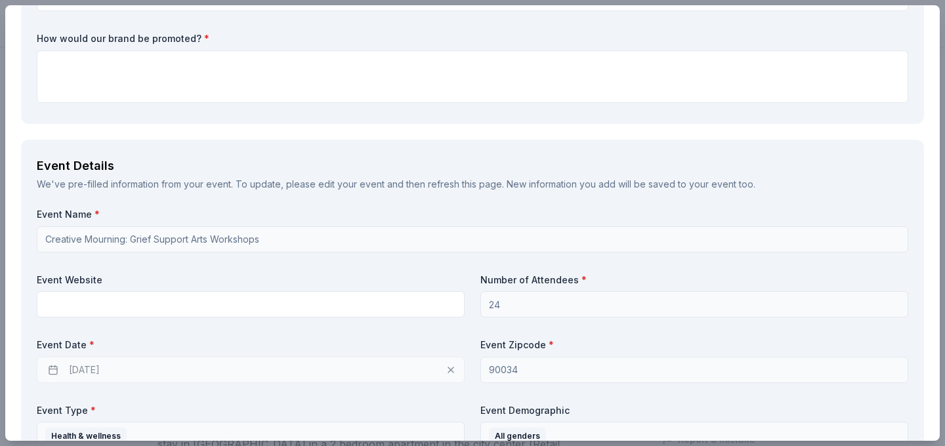
scroll to position [0, 0]
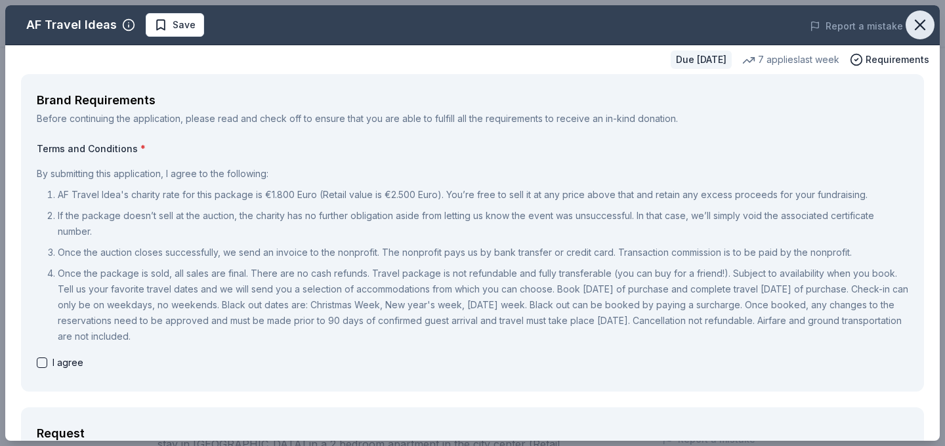
click at [919, 18] on icon "button" at bounding box center [920, 25] width 18 height 18
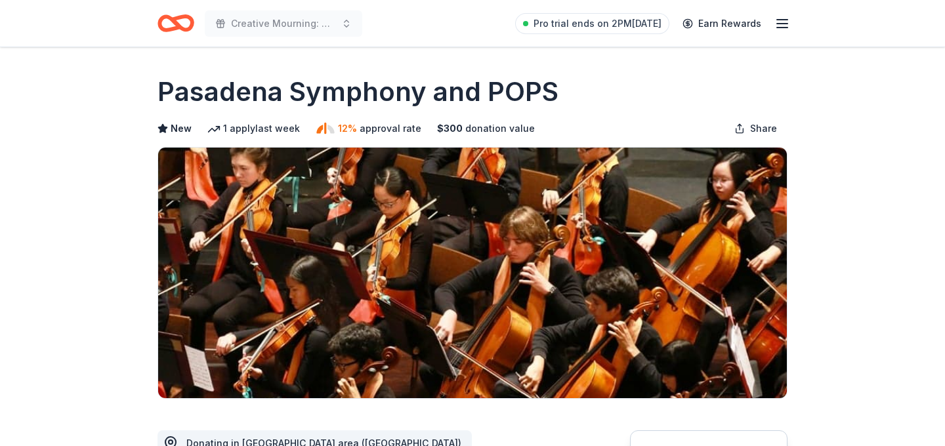
scroll to position [204, 0]
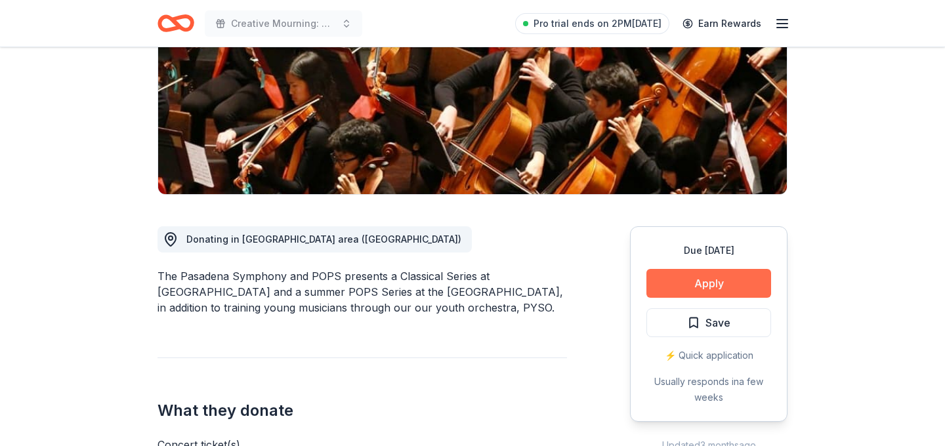
click at [721, 287] on button "Apply" at bounding box center [709, 283] width 125 height 29
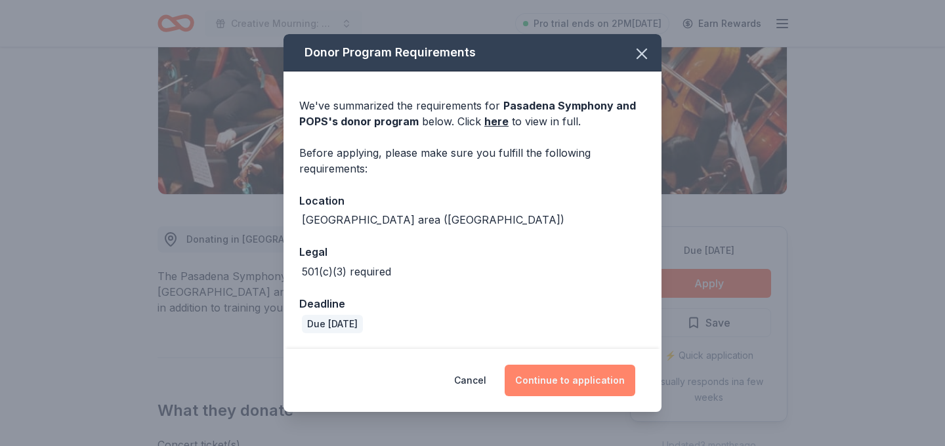
click at [555, 375] on button "Continue to application" at bounding box center [570, 381] width 131 height 32
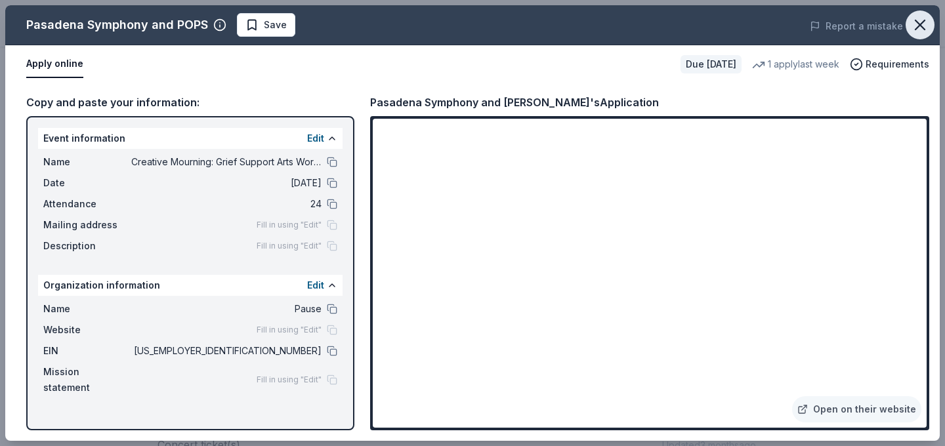
click at [918, 34] on button "button" at bounding box center [920, 25] width 29 height 29
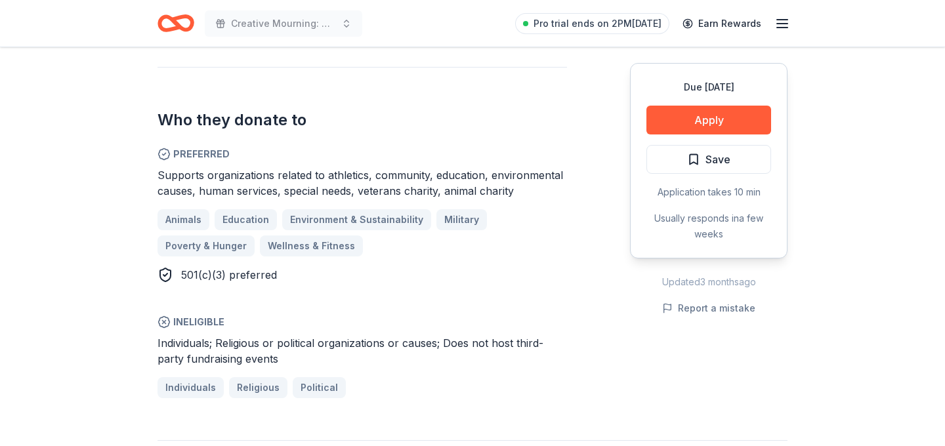
scroll to position [673, 0]
click at [731, 121] on button "Apply" at bounding box center [709, 120] width 125 height 29
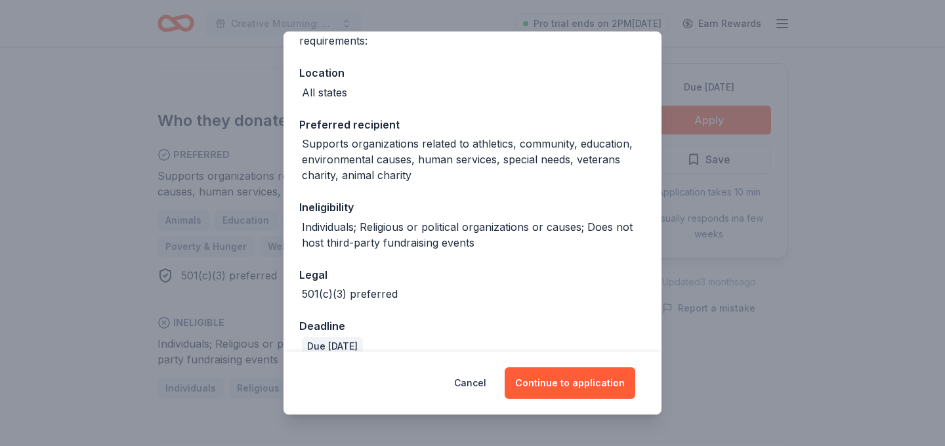
scroll to position [146, 0]
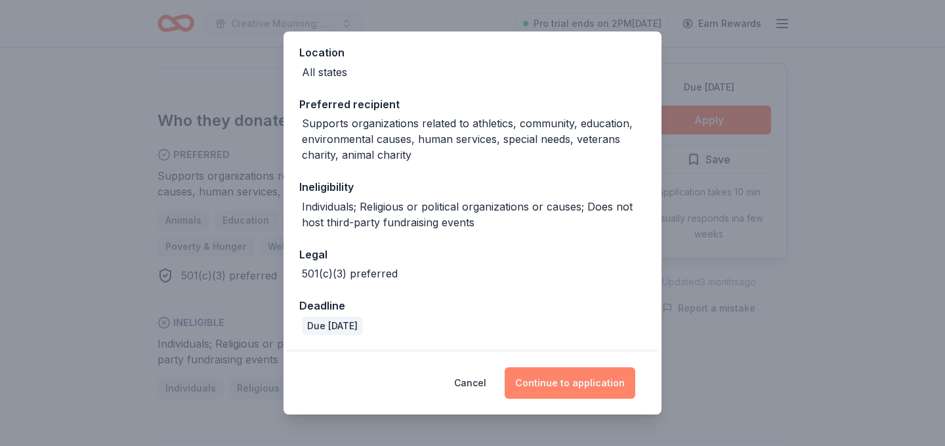
click at [571, 371] on button "Continue to application" at bounding box center [570, 384] width 131 height 32
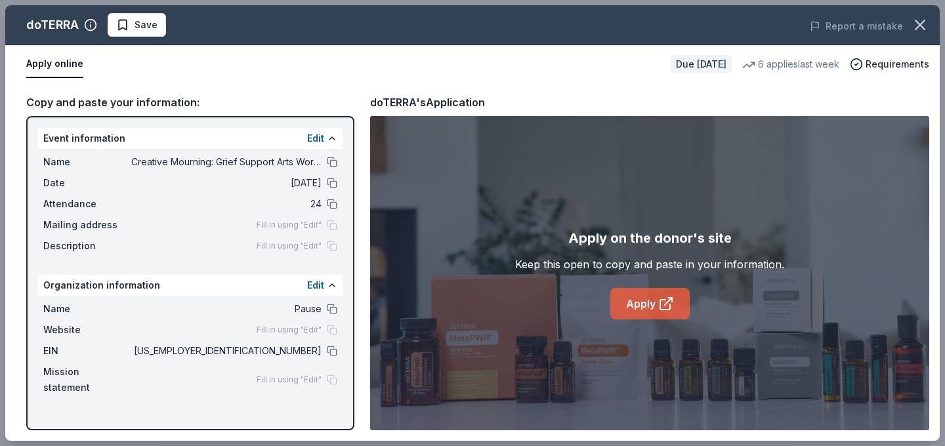
click at [647, 297] on link "Apply" at bounding box center [649, 304] width 79 height 32
